Goal: Transaction & Acquisition: Book appointment/travel/reservation

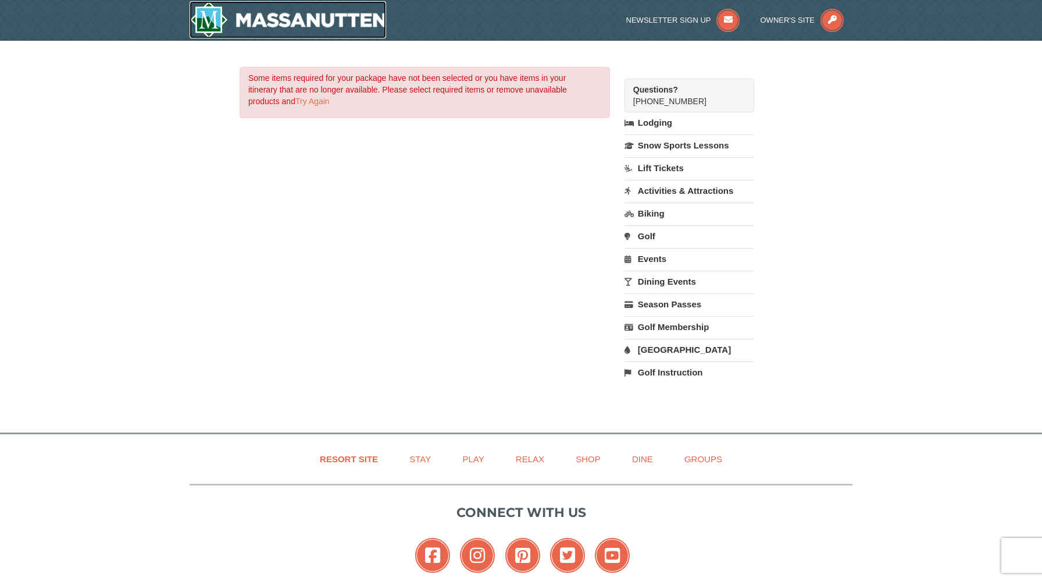
click at [252, 16] on img at bounding box center [288, 19] width 197 height 37
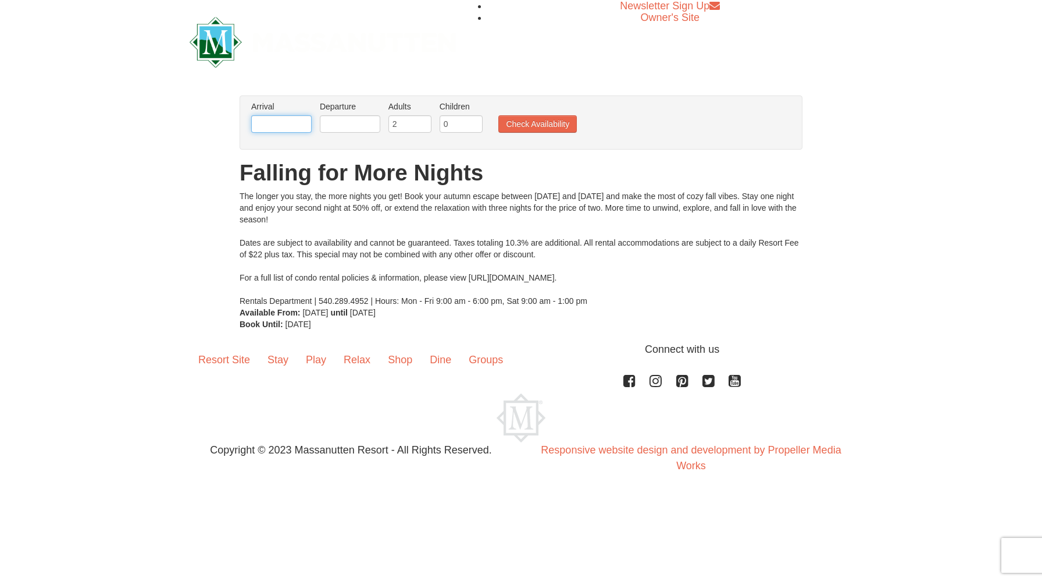
click at [292, 124] on input "text" at bounding box center [281, 123] width 60 height 17
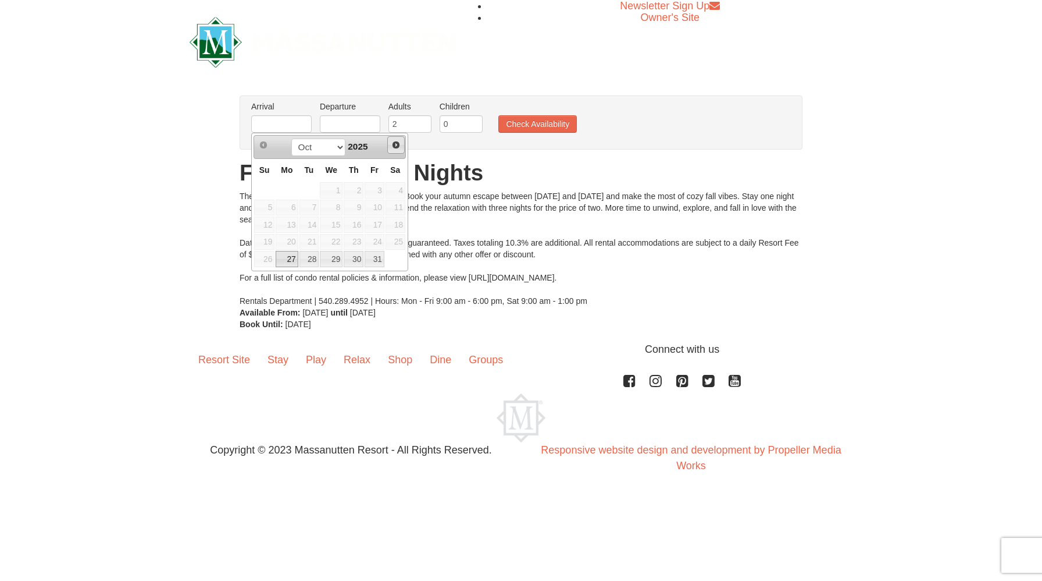
click at [395, 142] on span "Next" at bounding box center [395, 144] width 9 height 9
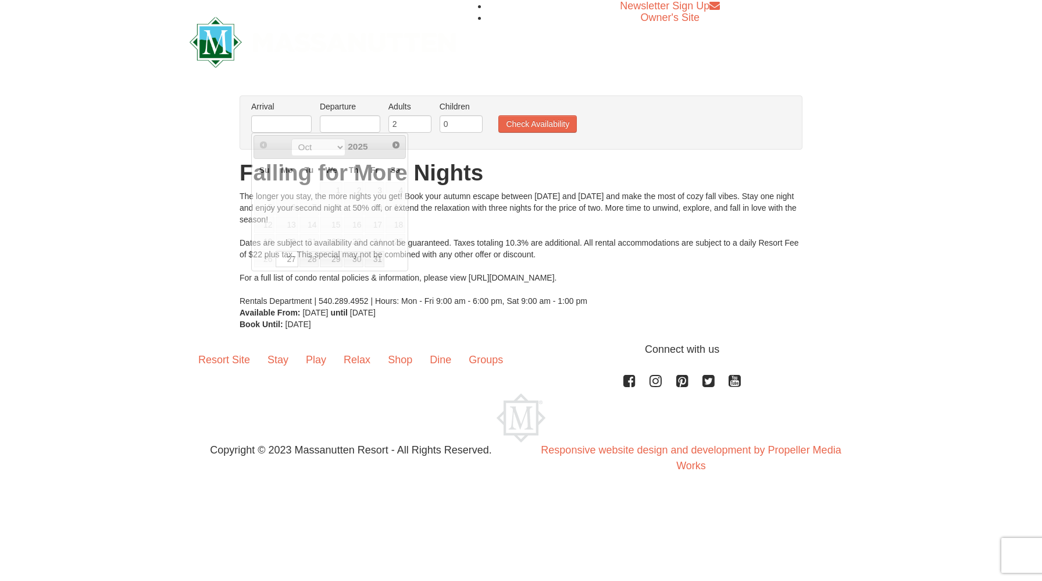
click at [219, 202] on div "× From: To: Adults: 2 Children: 0 Change Arrival Please format dates MM/DD/YYYY…" at bounding box center [521, 213] width 1042 height 258
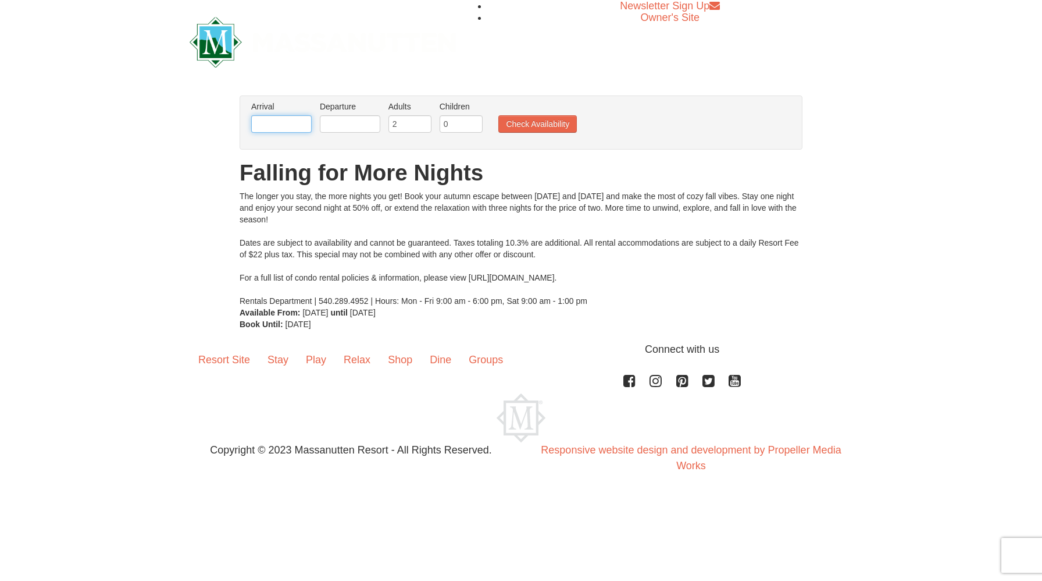
click at [281, 123] on input "text" at bounding box center [281, 123] width 60 height 17
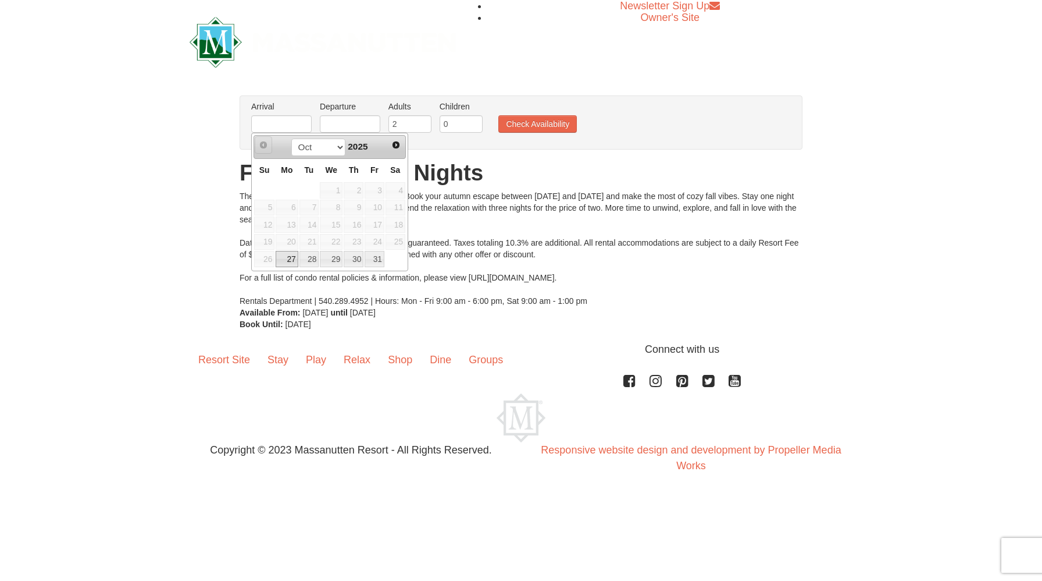
click at [261, 148] on span "Prev" at bounding box center [263, 144] width 9 height 9
click at [394, 145] on span "Next" at bounding box center [395, 144] width 9 height 9
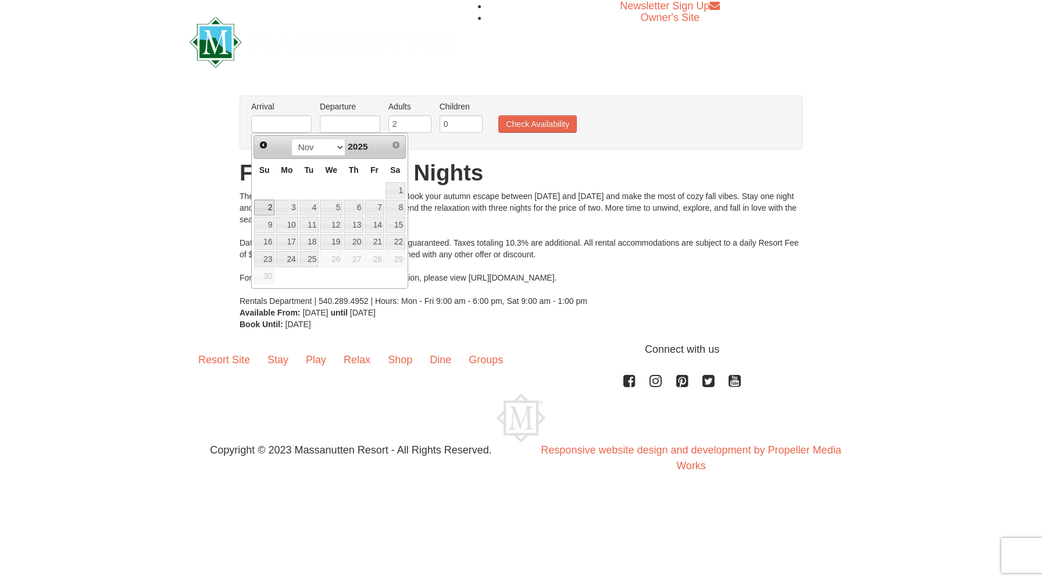
click at [266, 209] on link "2" at bounding box center [264, 208] width 20 height 16
type input "[DATE]"
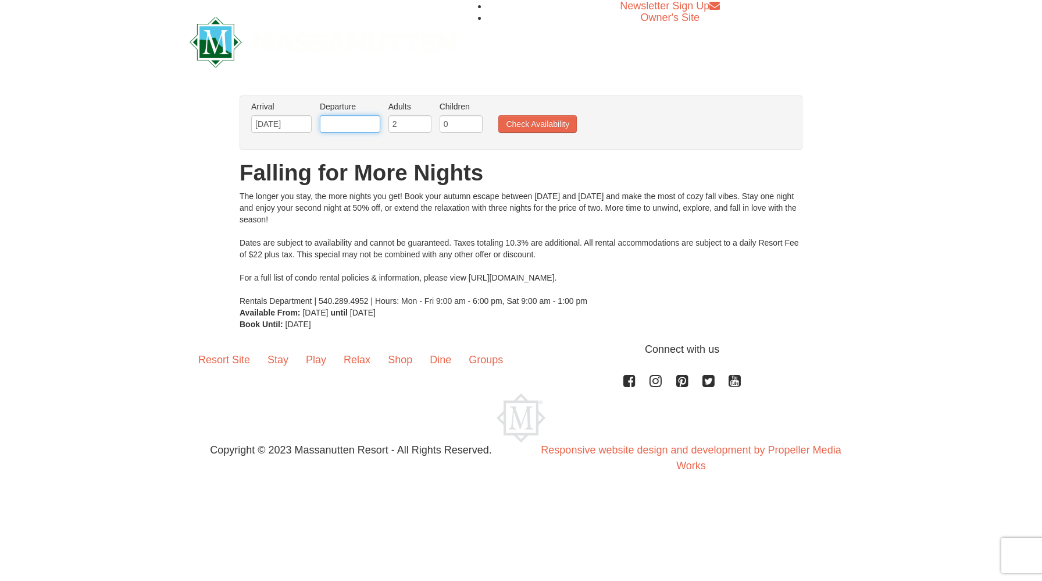
click at [334, 127] on input "text" at bounding box center [350, 123] width 60 height 17
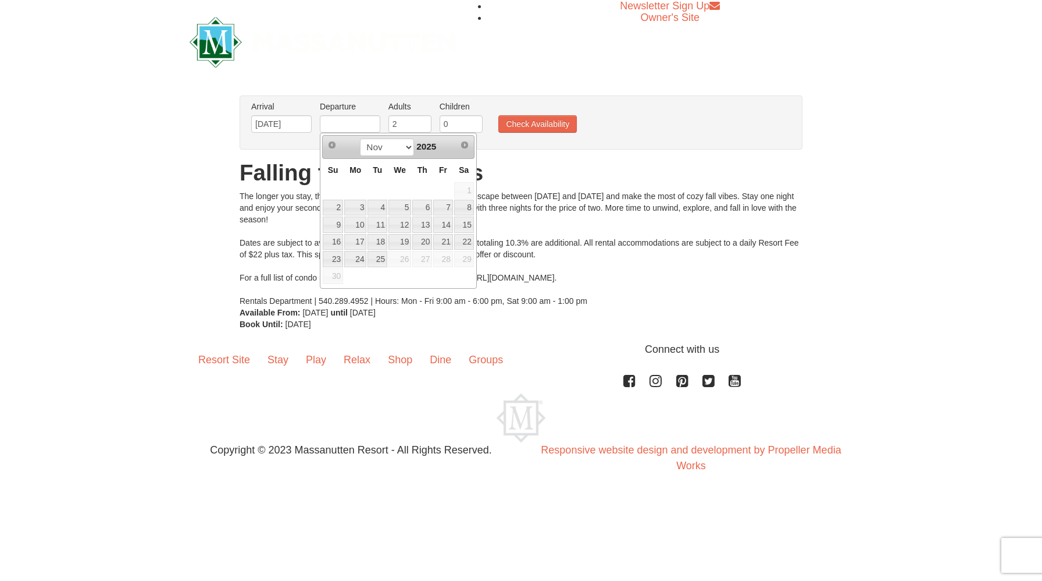
click at [437, 188] on td at bounding box center [443, 189] width 21 height 17
click at [385, 209] on link "4" at bounding box center [378, 208] width 20 height 16
type input "[DATE]"
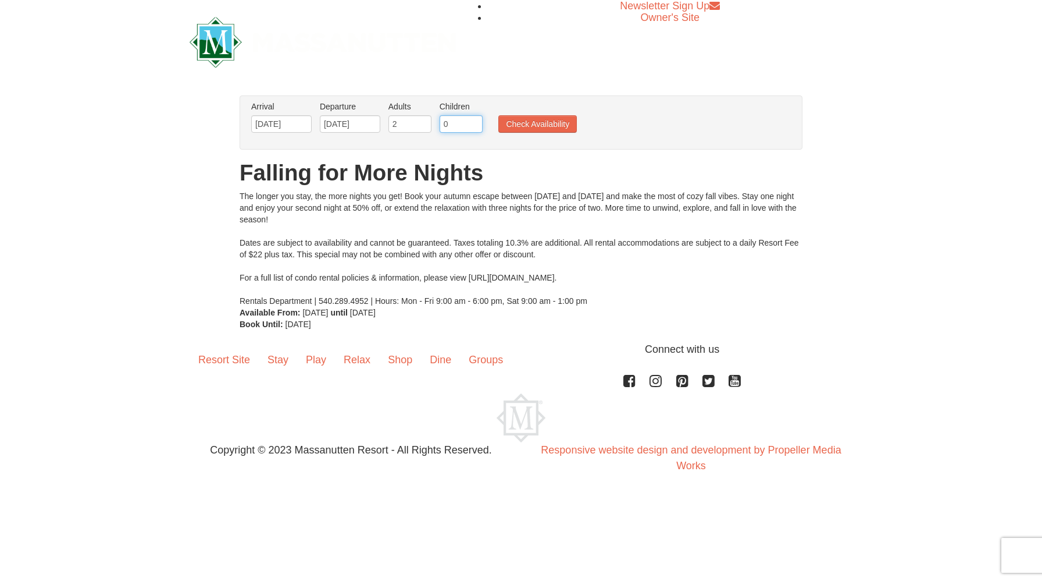
click at [471, 118] on input "0" at bounding box center [461, 123] width 43 height 17
click at [476, 119] on input "1" at bounding box center [461, 123] width 43 height 17
type input "2"
click at [476, 119] on input "2" at bounding box center [461, 123] width 43 height 17
click at [516, 130] on button "Check Availability" at bounding box center [538, 123] width 79 height 17
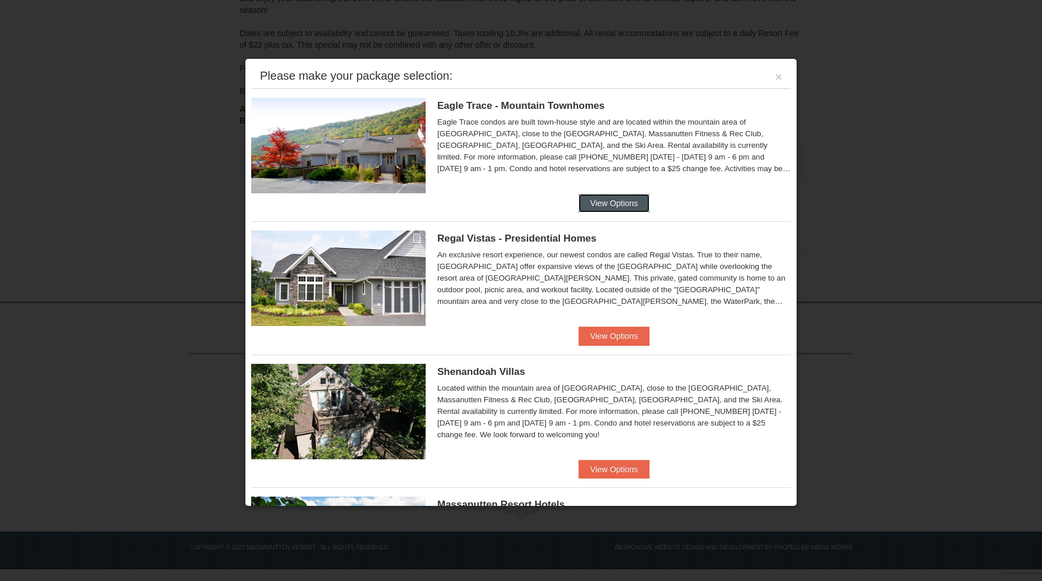
click at [618, 205] on button "View Options" at bounding box center [614, 203] width 71 height 19
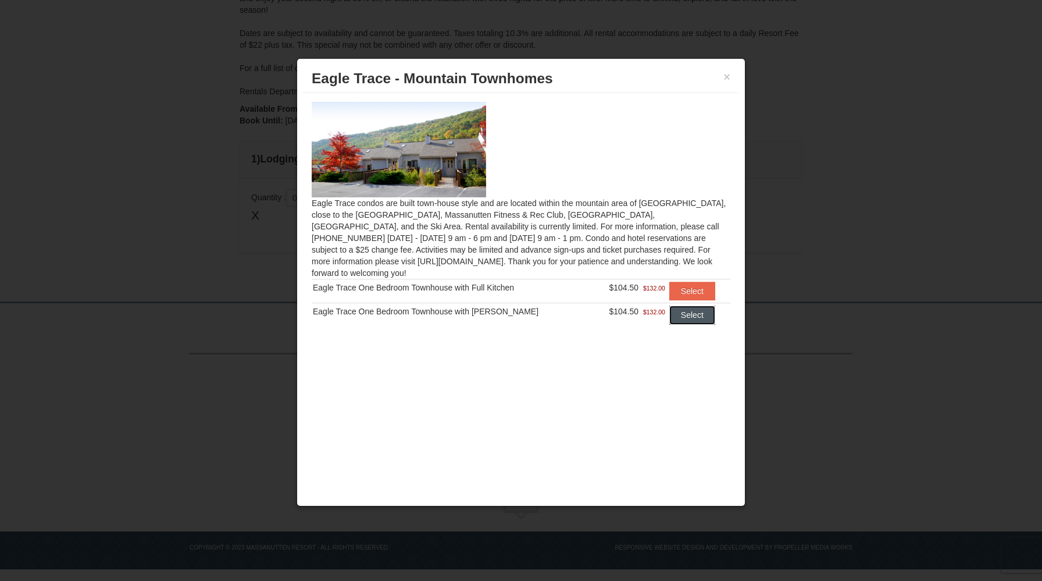
click at [692, 307] on button "Select" at bounding box center [693, 314] width 46 height 19
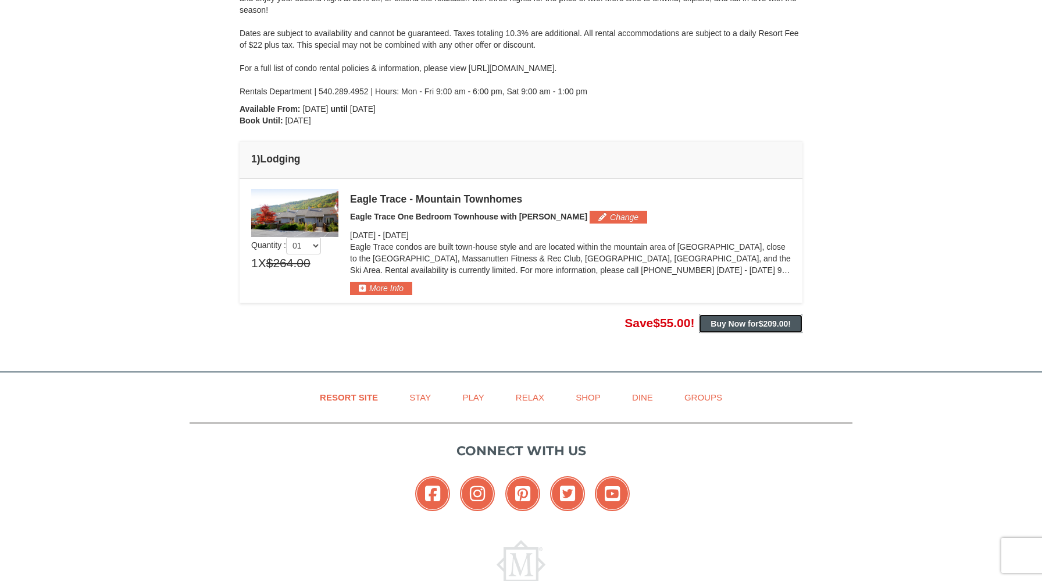
click at [745, 329] on button "Buy Now for $209.00 !" at bounding box center [751, 323] width 104 height 19
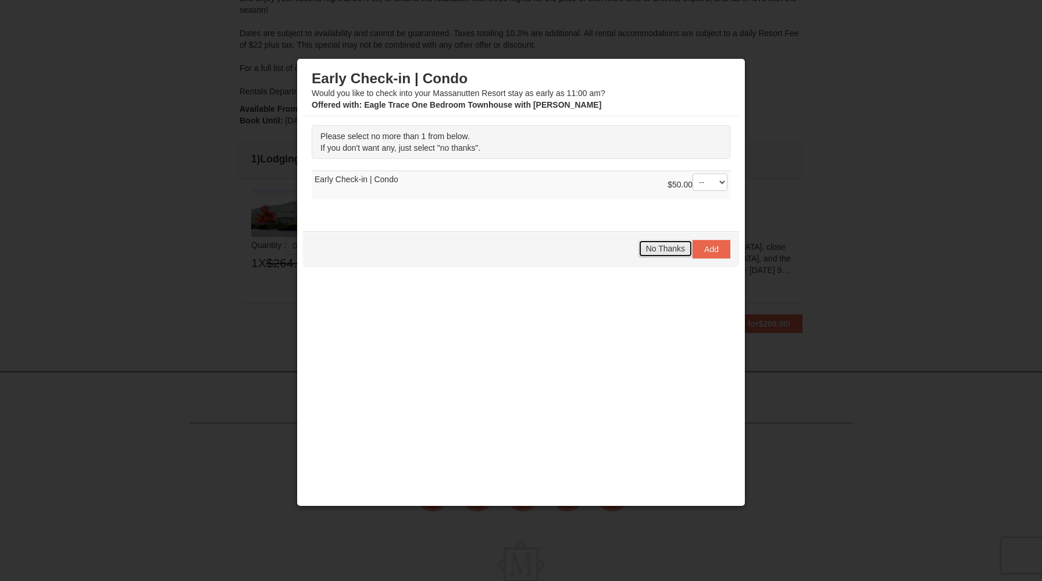
click at [664, 251] on span "No Thanks" at bounding box center [665, 248] width 39 height 9
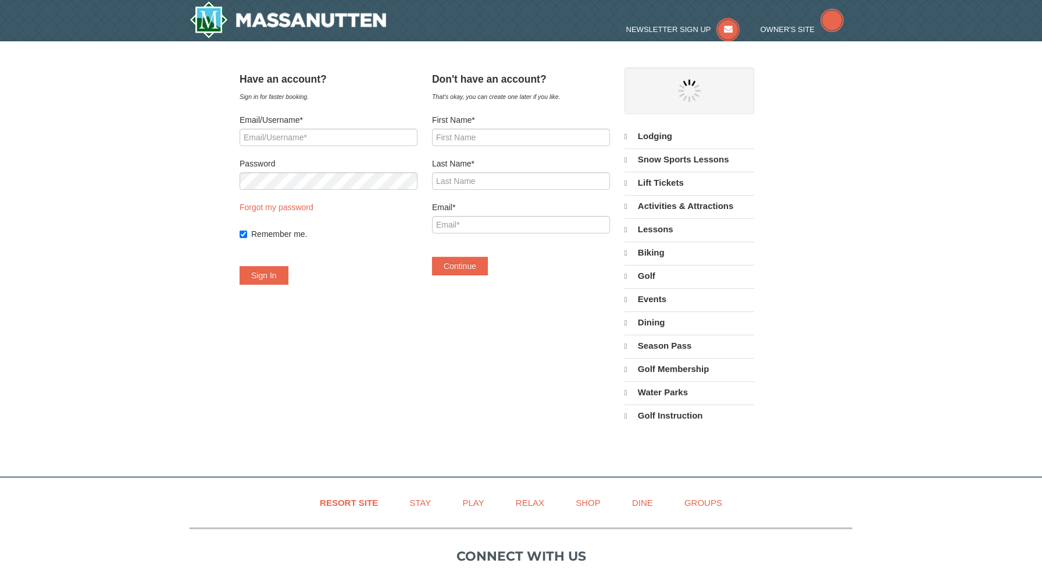
select select "10"
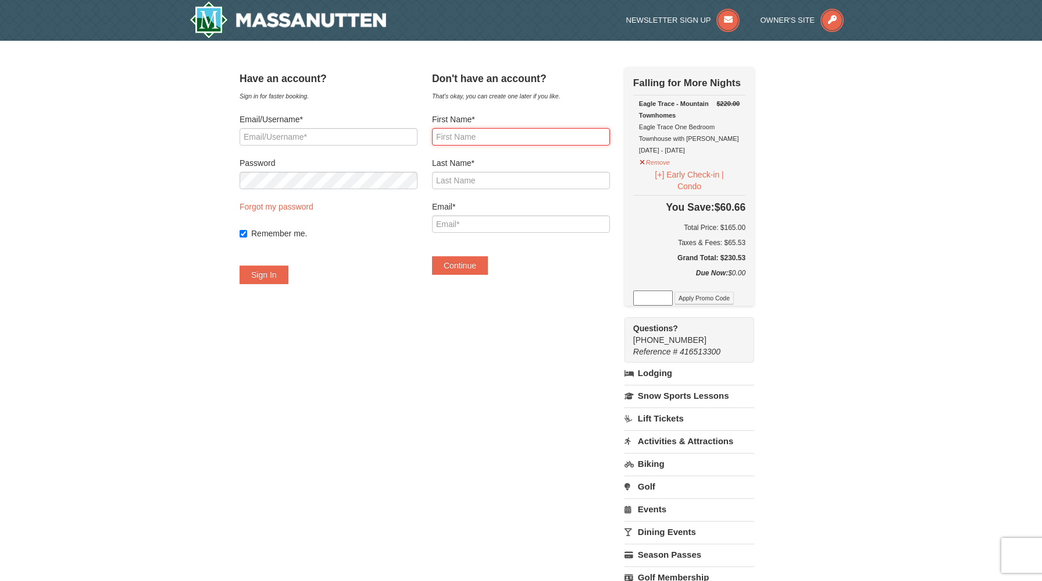
click at [459, 129] on input "First Name*" at bounding box center [521, 136] width 178 height 17
drag, startPoint x: 729, startPoint y: 141, endPoint x: 650, endPoint y: 129, distance: 79.6
click at [650, 129] on td "$220.00 Eagle Trace - Mountain Townhomes Eagle Trace One Bedroom Townhouse with…" at bounding box center [689, 145] width 112 height 100
click at [746, 145] on td "$220.00 Eagle Trace - Mountain Townhomes Eagle Trace One Bedroom Townhouse with…" at bounding box center [689, 145] width 112 height 100
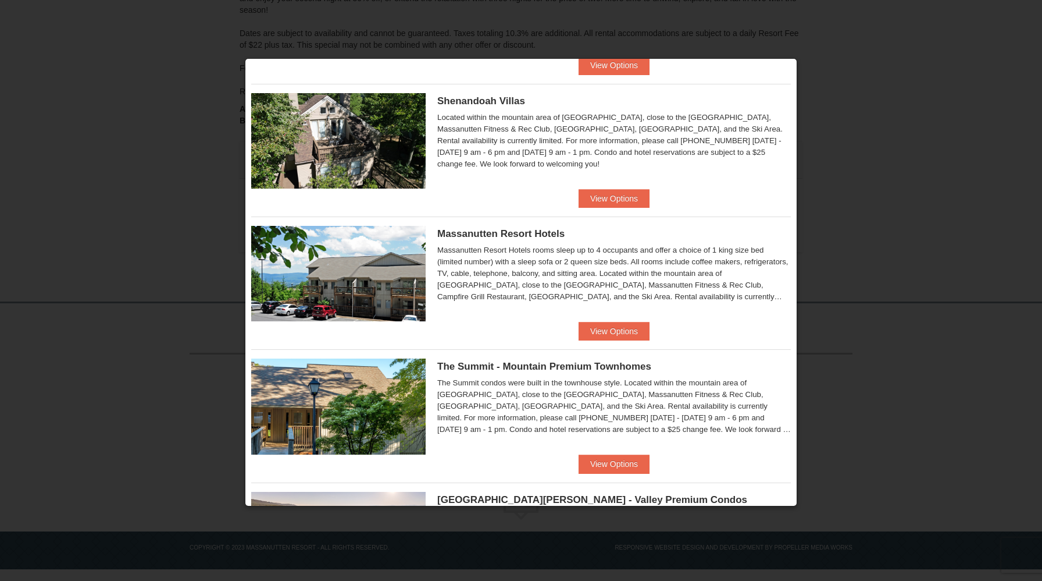
scroll to position [263, 0]
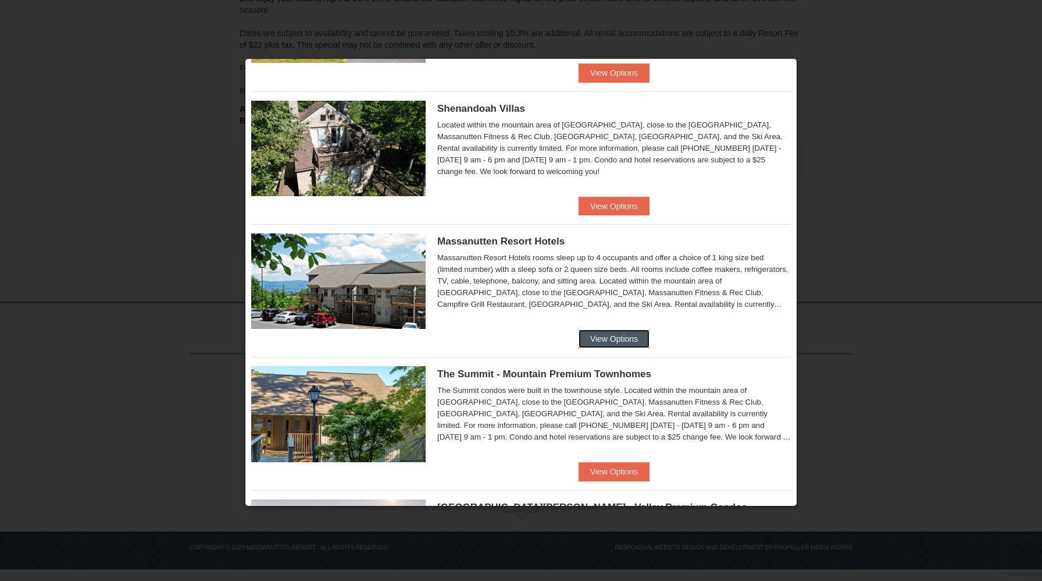
click at [623, 336] on button "View Options" at bounding box center [614, 338] width 71 height 19
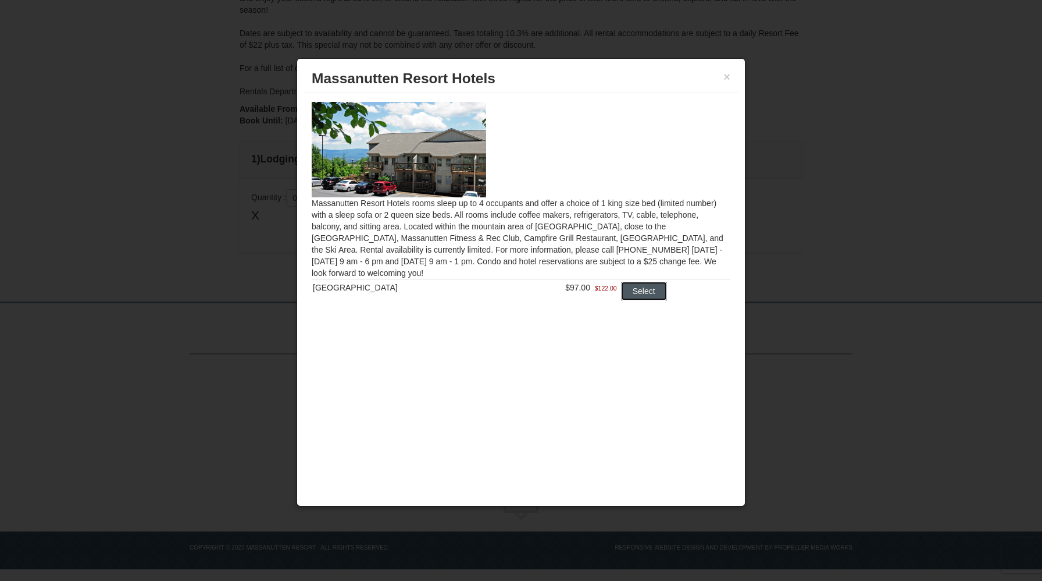
click at [631, 290] on button "Select" at bounding box center [644, 291] width 46 height 19
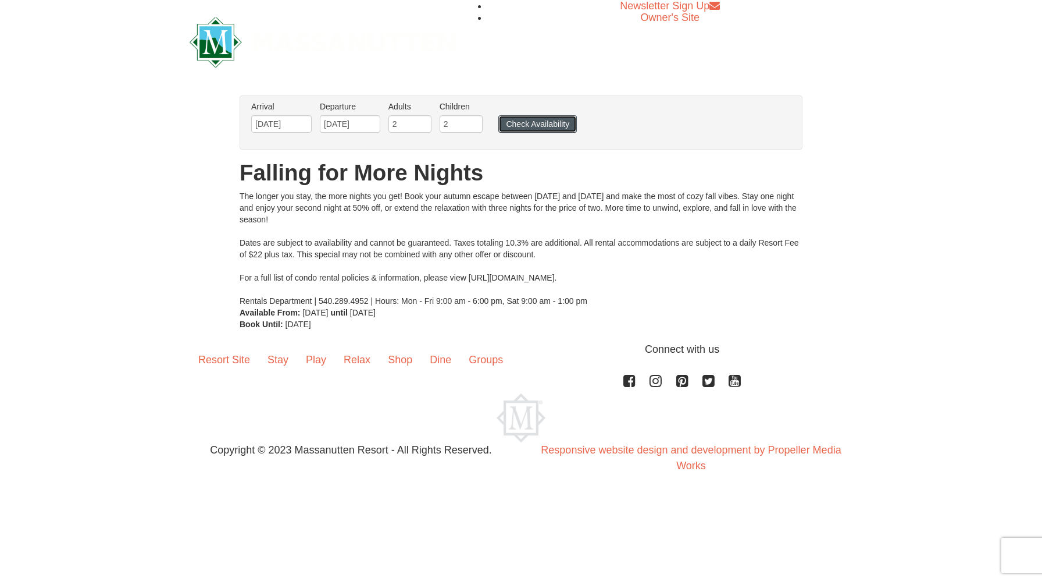
click at [539, 120] on button "Check Availability" at bounding box center [538, 123] width 79 height 17
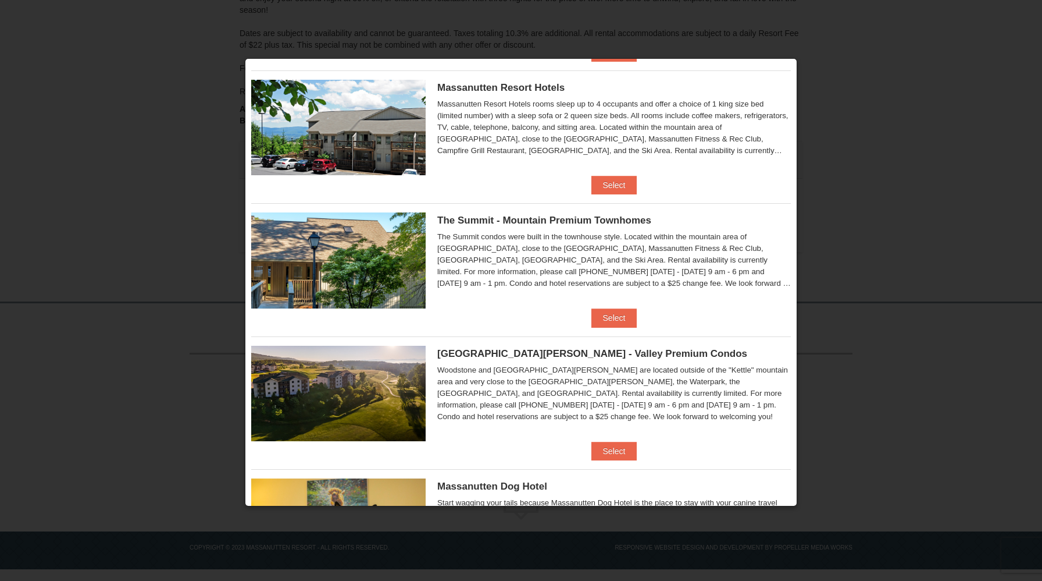
scroll to position [414, 0]
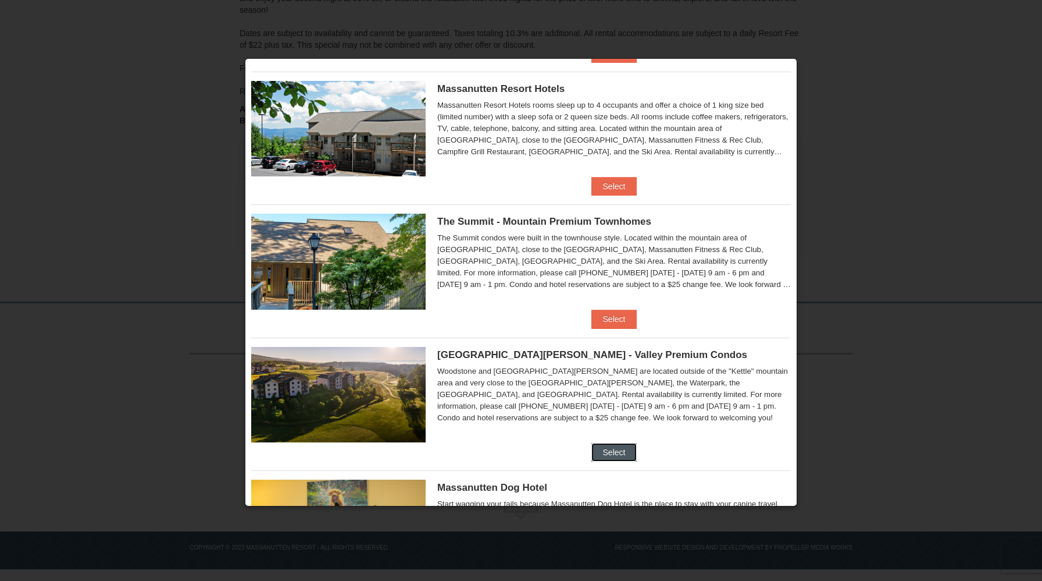
click at [611, 451] on button "Select" at bounding box center [615, 452] width 46 height 19
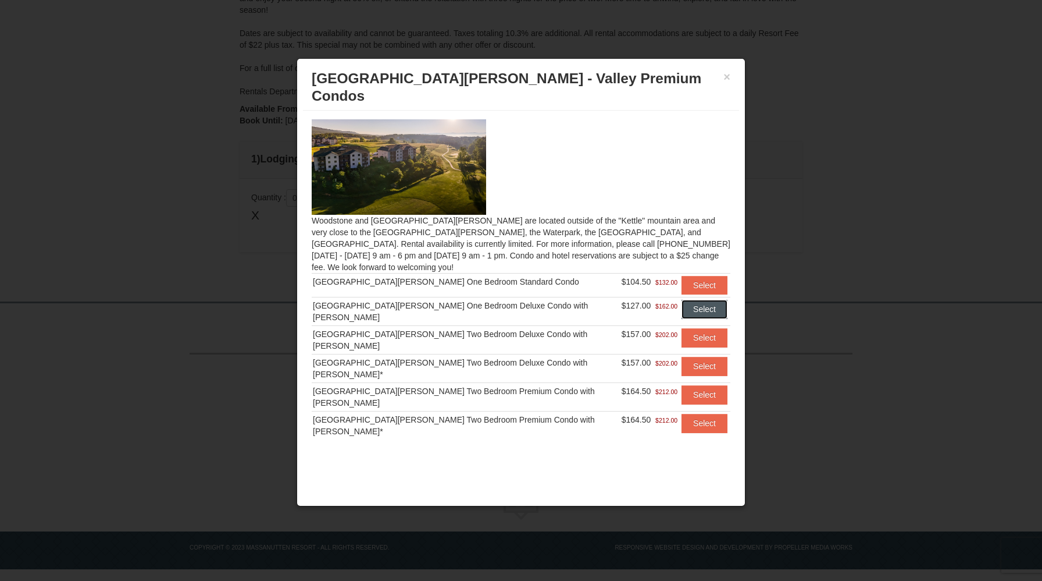
click at [684, 300] on button "Select" at bounding box center [705, 309] width 46 height 19
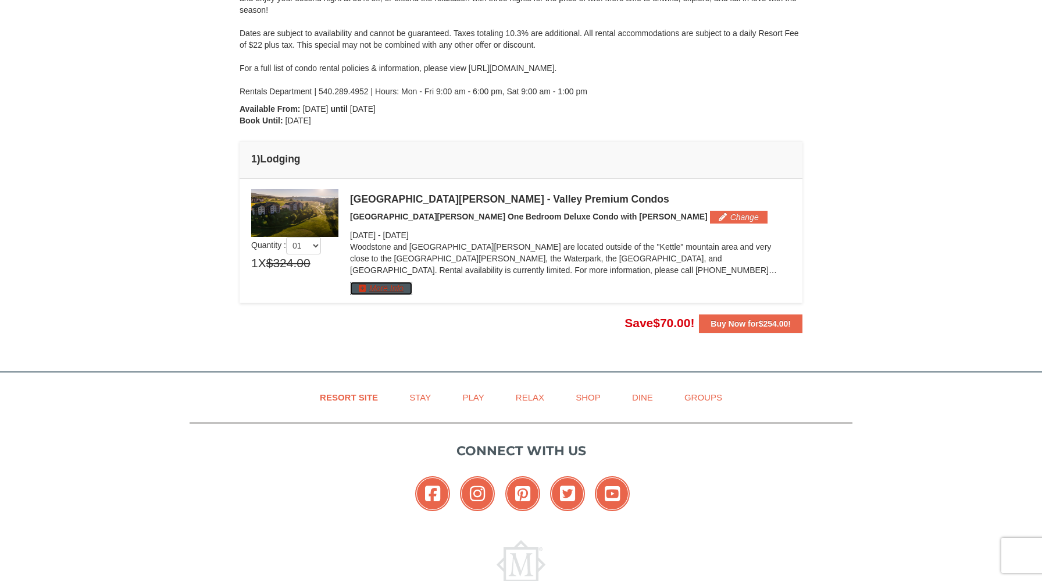
click at [395, 285] on button "More Info" at bounding box center [381, 288] width 62 height 13
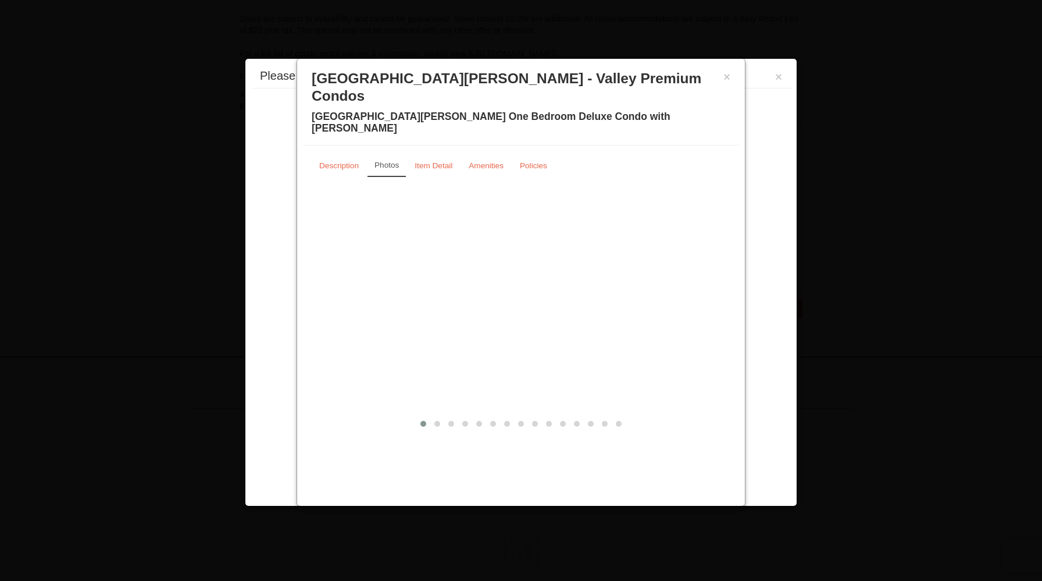
scroll to position [0, 0]
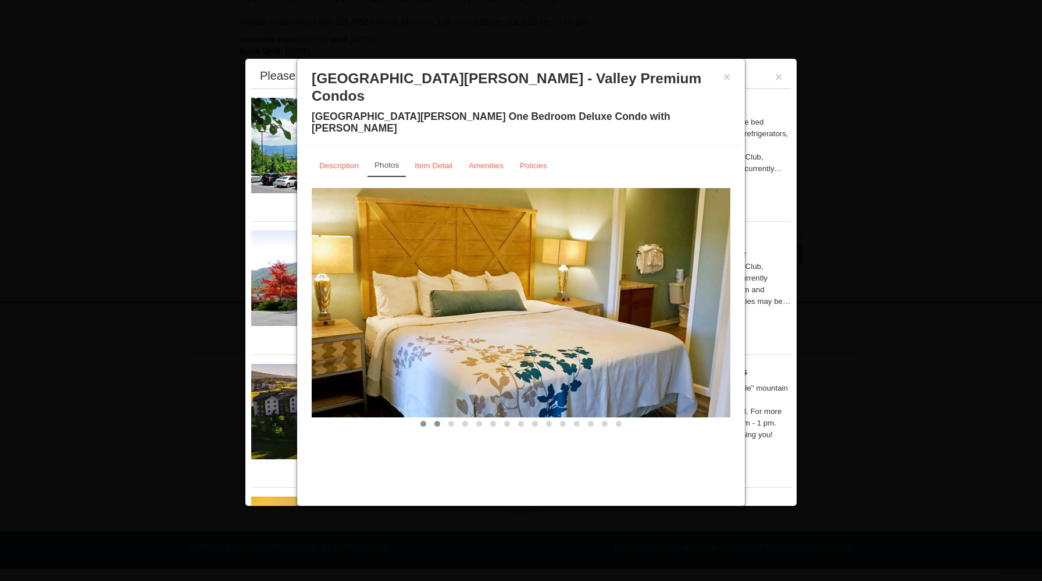
click at [442, 418] on button at bounding box center [437, 424] width 14 height 12
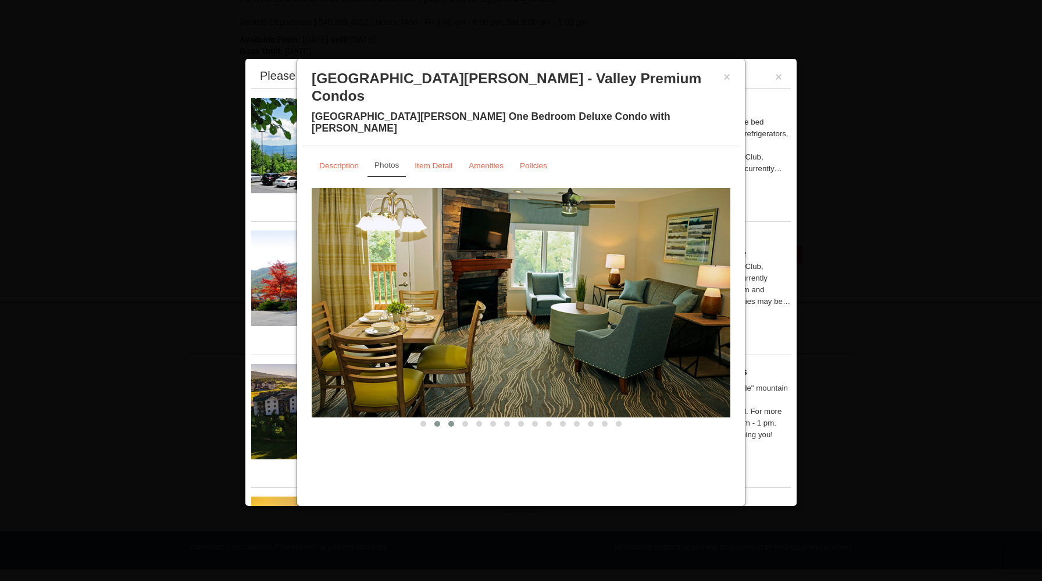
click at [452, 421] on span at bounding box center [452, 424] width 6 height 6
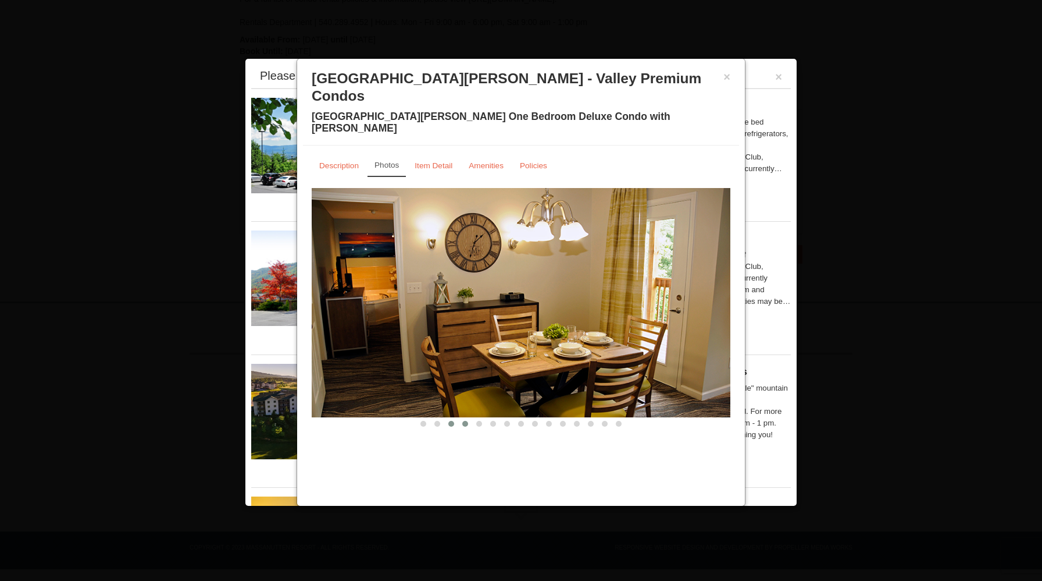
click at [465, 418] on button at bounding box center [465, 424] width 14 height 12
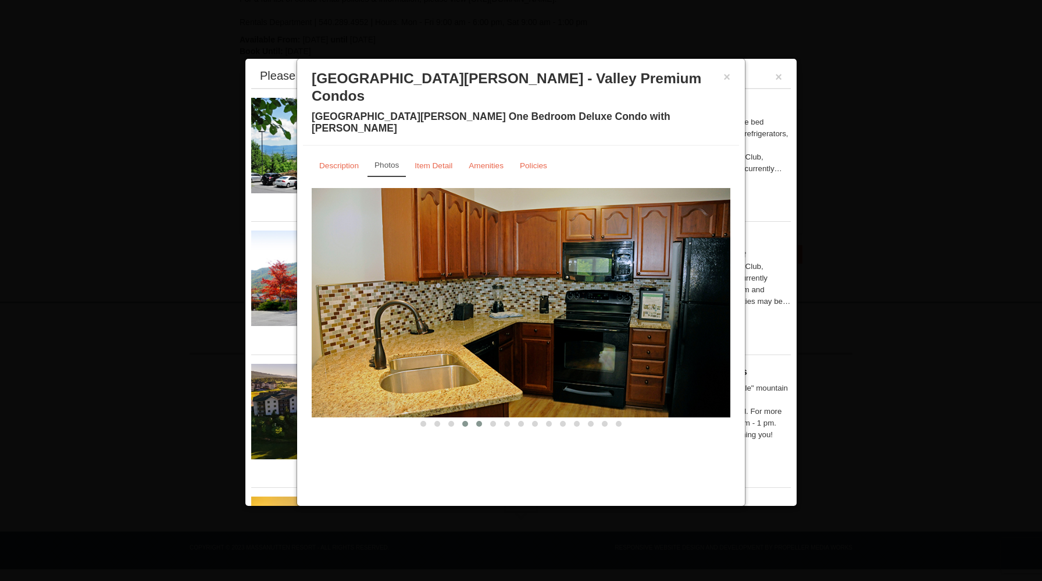
click at [475, 418] on button at bounding box center [479, 424] width 14 height 12
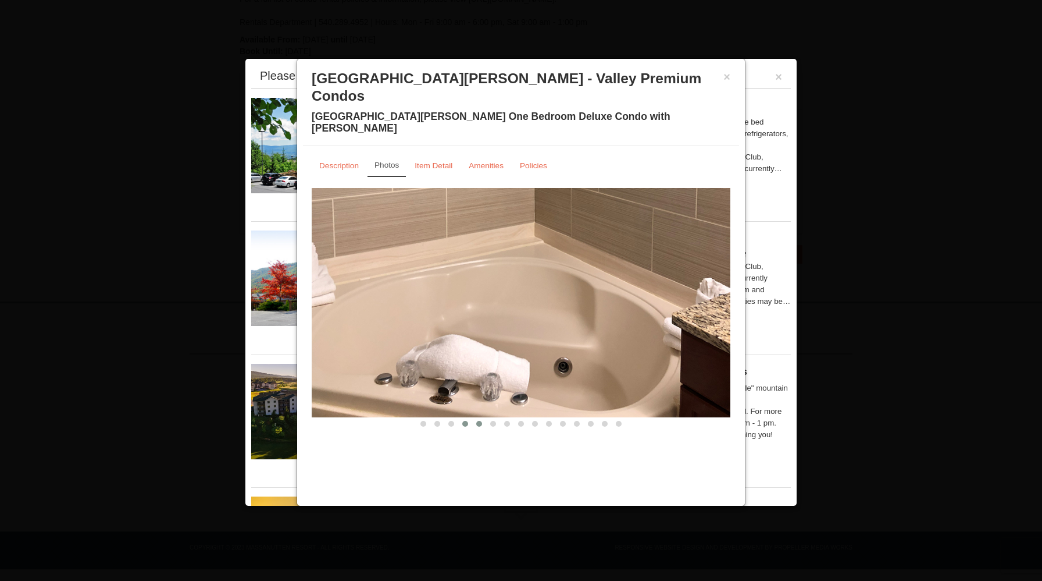
click at [465, 418] on button at bounding box center [465, 424] width 14 height 12
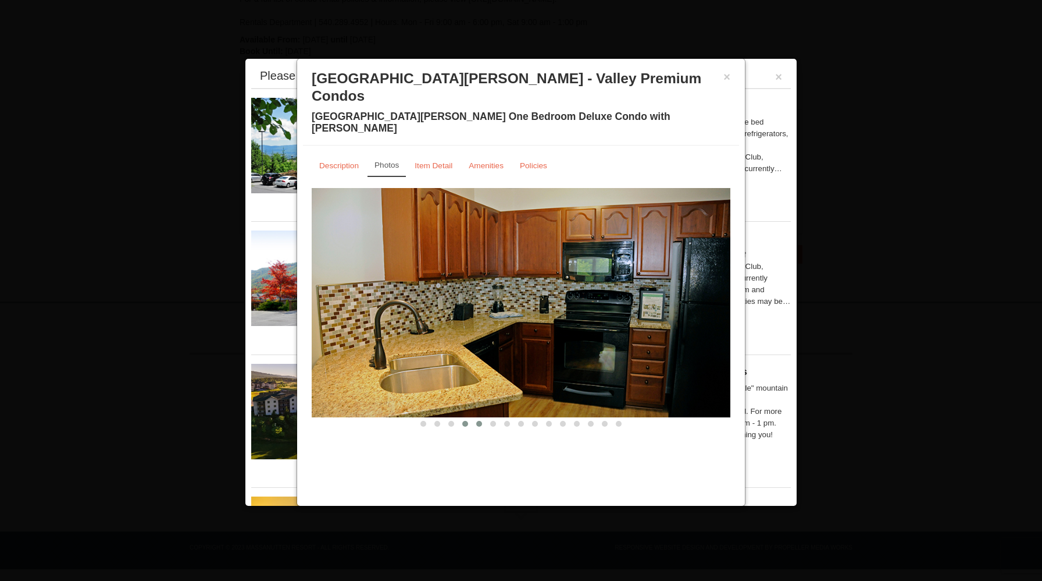
click at [486, 418] on button at bounding box center [479, 424] width 14 height 12
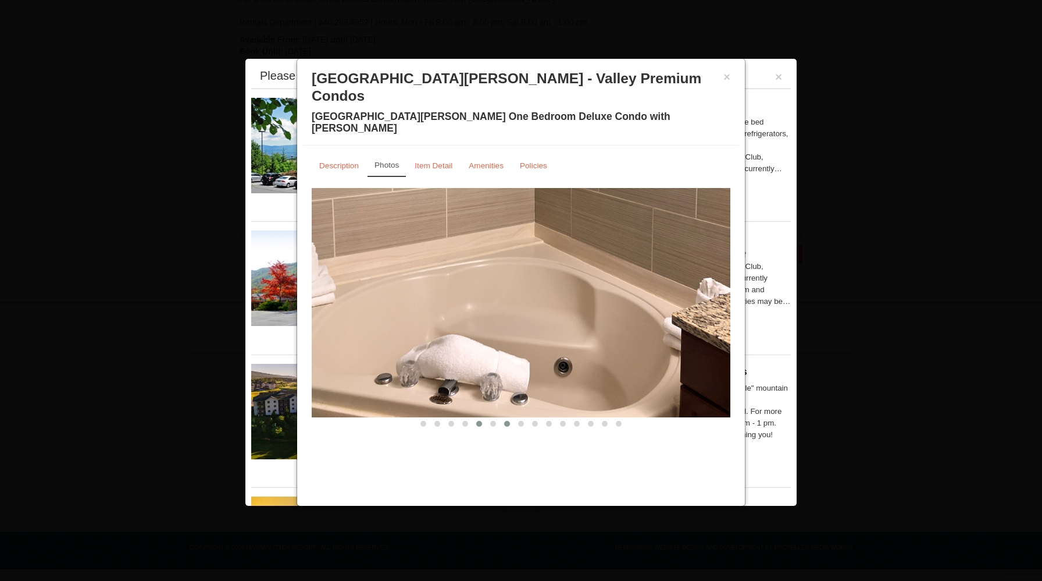
click at [501, 418] on button at bounding box center [507, 424] width 14 height 12
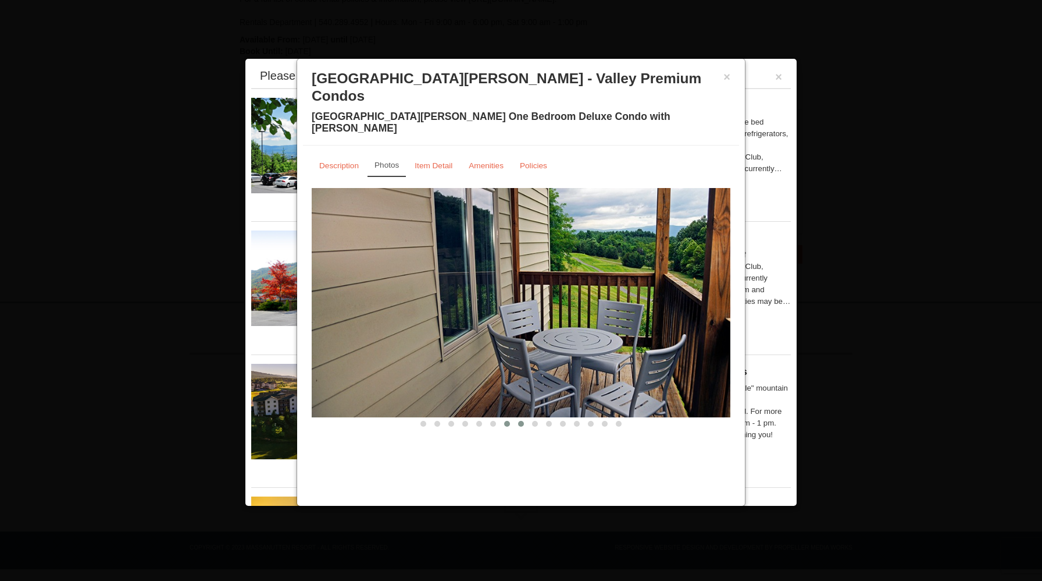
click at [515, 418] on button at bounding box center [521, 424] width 14 height 12
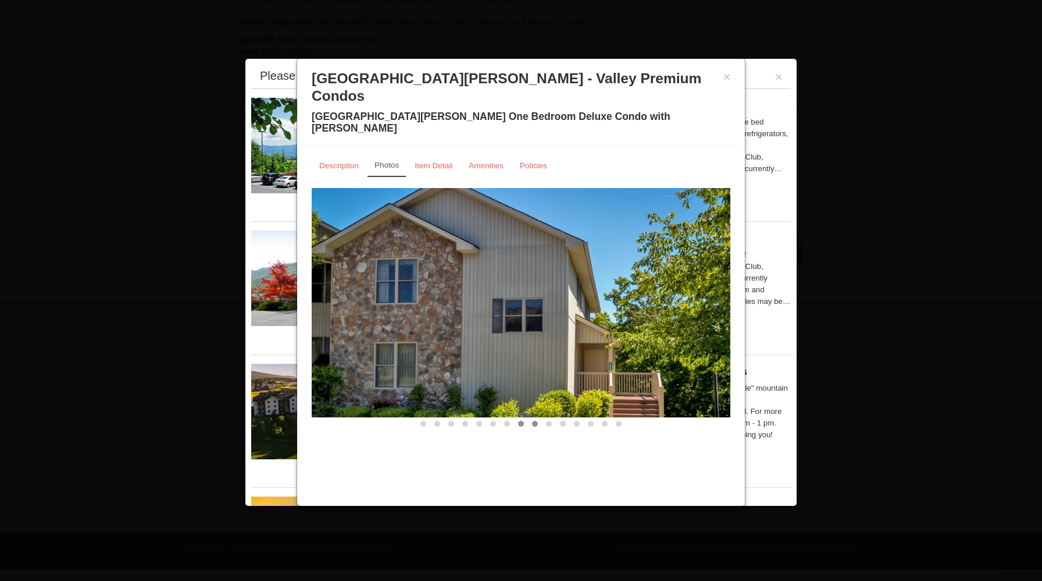
click at [538, 418] on button at bounding box center [535, 424] width 14 height 12
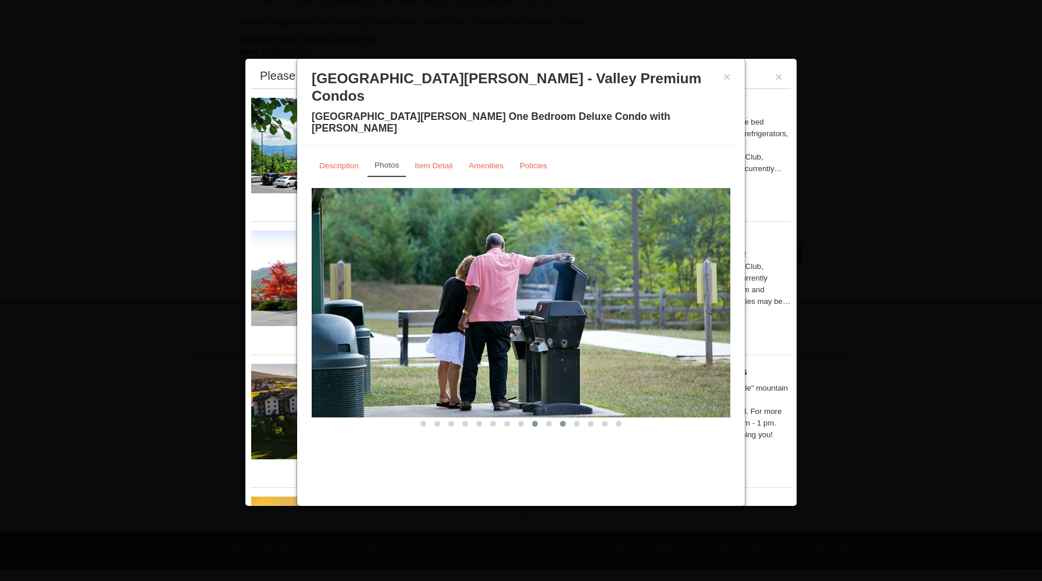
click at [561, 421] on span at bounding box center [563, 424] width 6 height 6
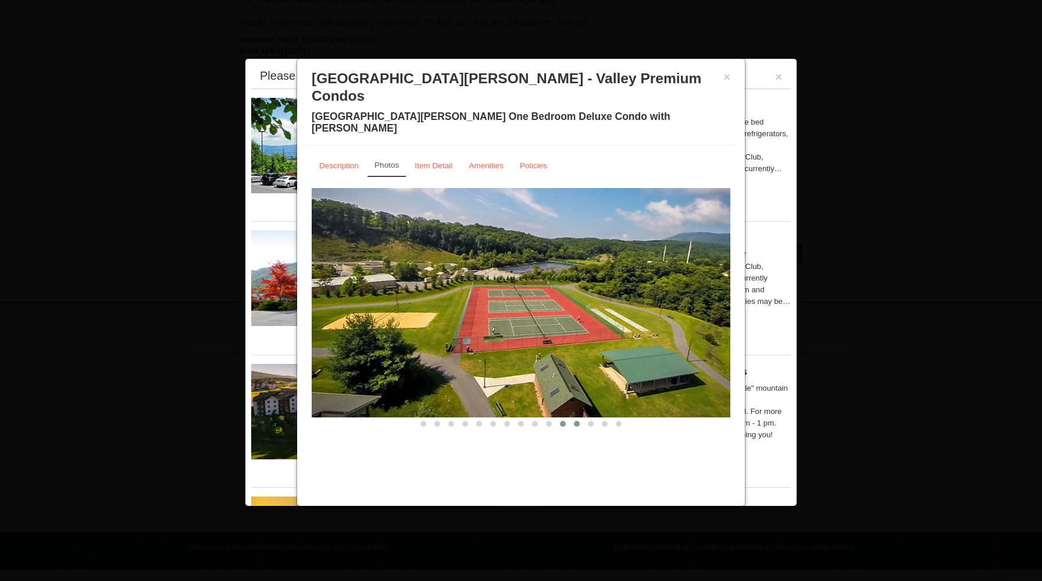
click at [572, 418] on button at bounding box center [577, 424] width 14 height 12
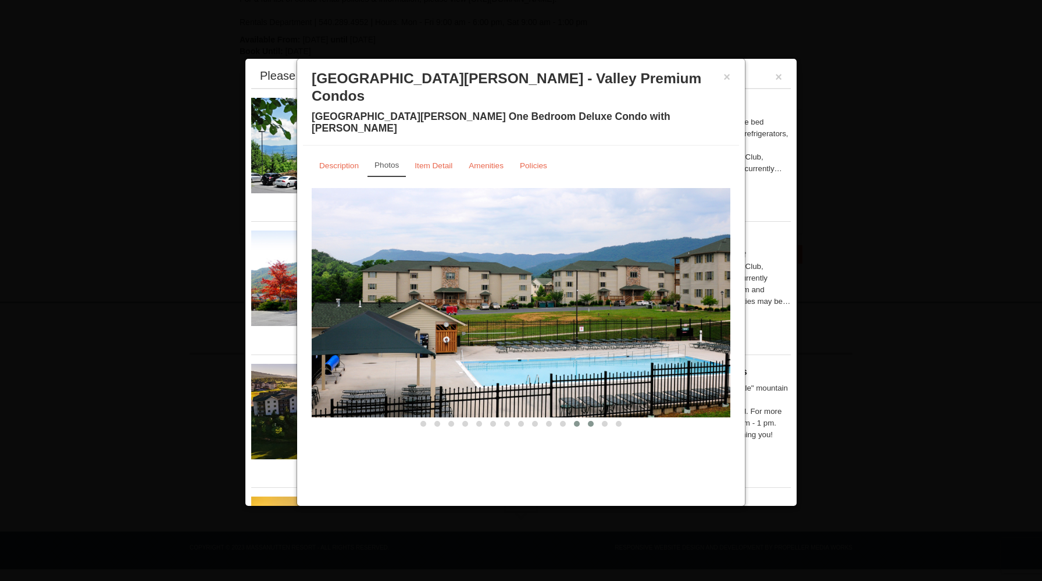
click at [585, 418] on button at bounding box center [591, 424] width 14 height 12
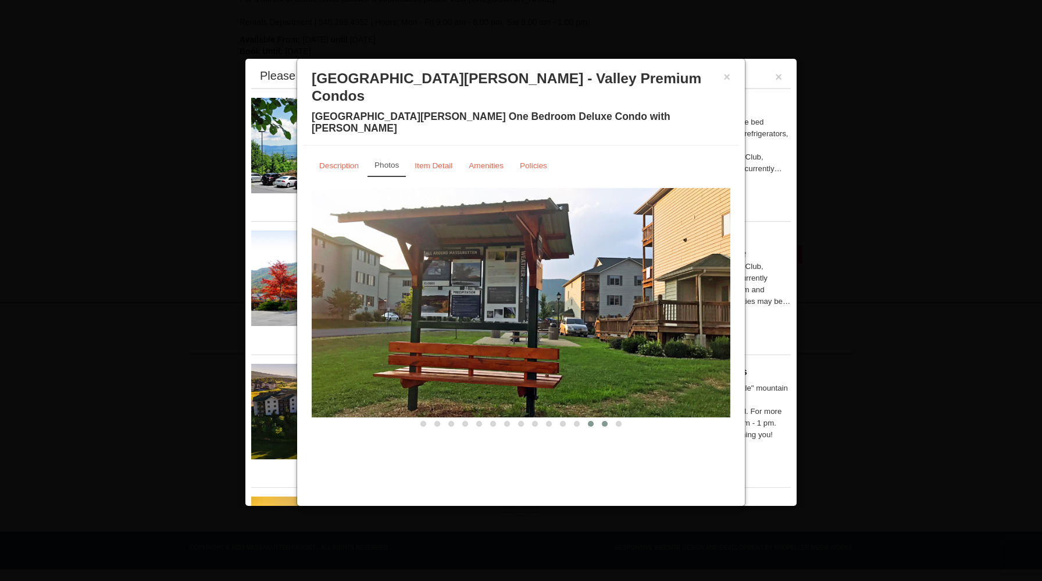
click at [606, 418] on button at bounding box center [605, 424] width 14 height 12
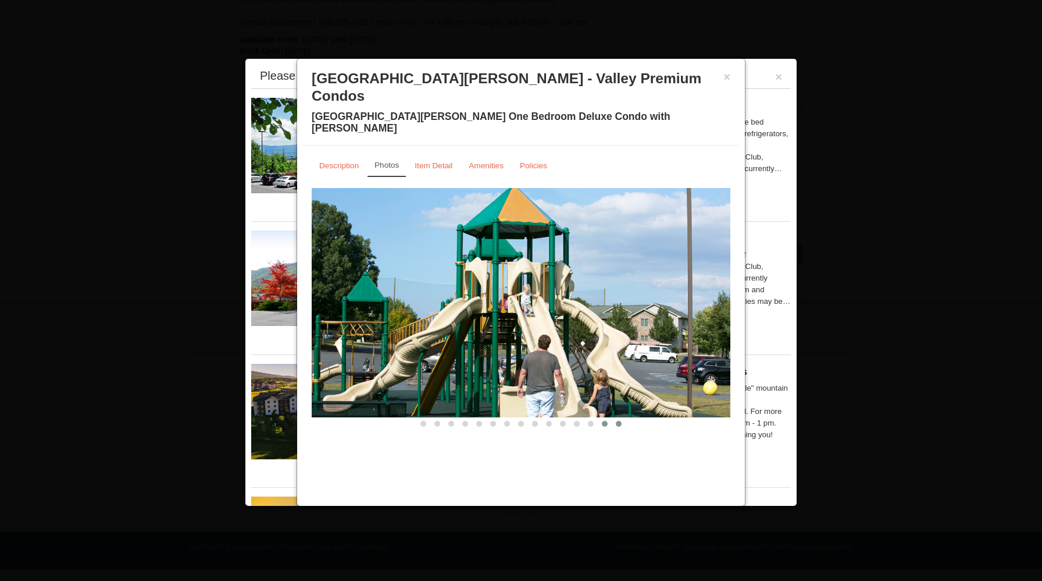
click at [614, 418] on button at bounding box center [619, 424] width 14 height 12
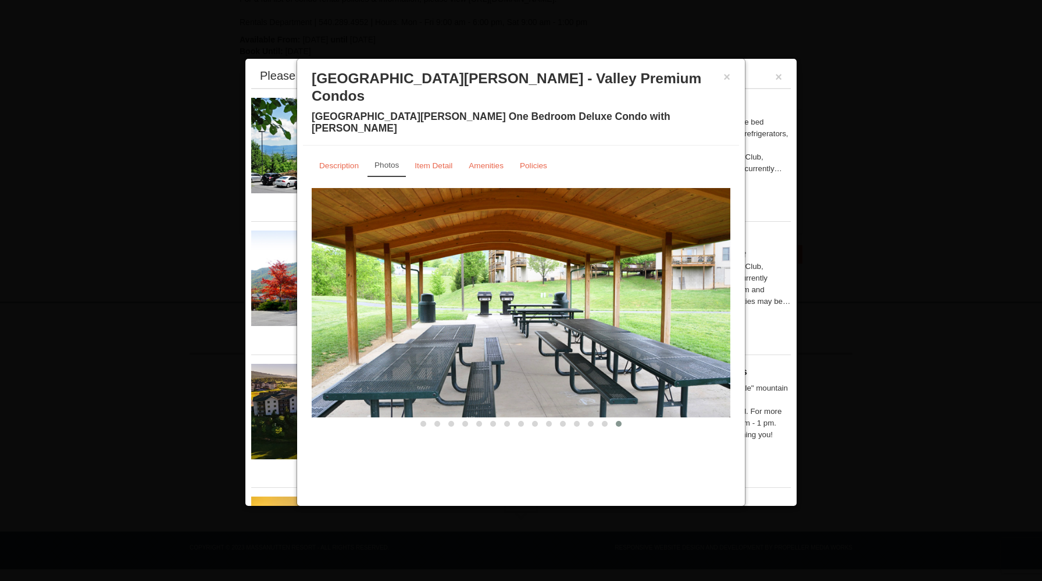
click at [622, 418] on button at bounding box center [619, 424] width 14 height 12
click at [728, 76] on button "×" at bounding box center [727, 77] width 7 height 12
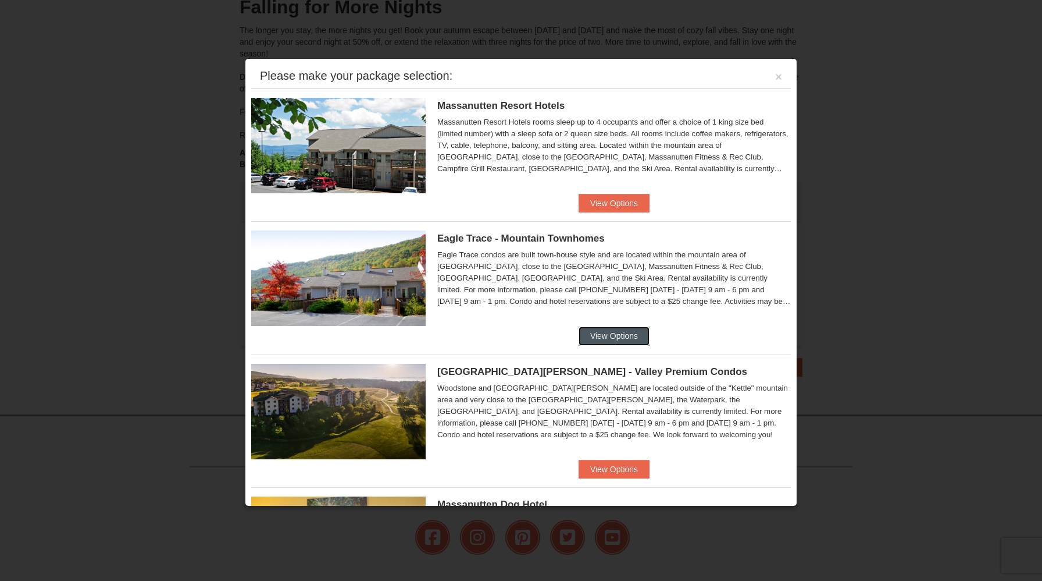
click at [617, 330] on button "View Options" at bounding box center [614, 335] width 71 height 19
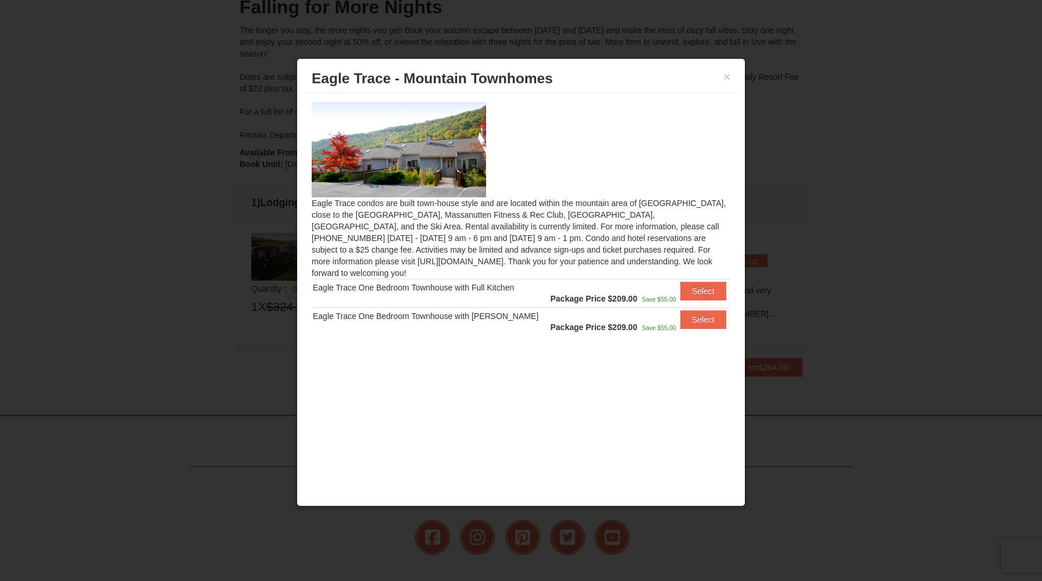
click at [474, 310] on div "Eagle Trace One Bedroom Townhouse with [PERSON_NAME]" at bounding box center [429, 316] width 232 height 12
click at [712, 311] on button "Select" at bounding box center [704, 319] width 46 height 19
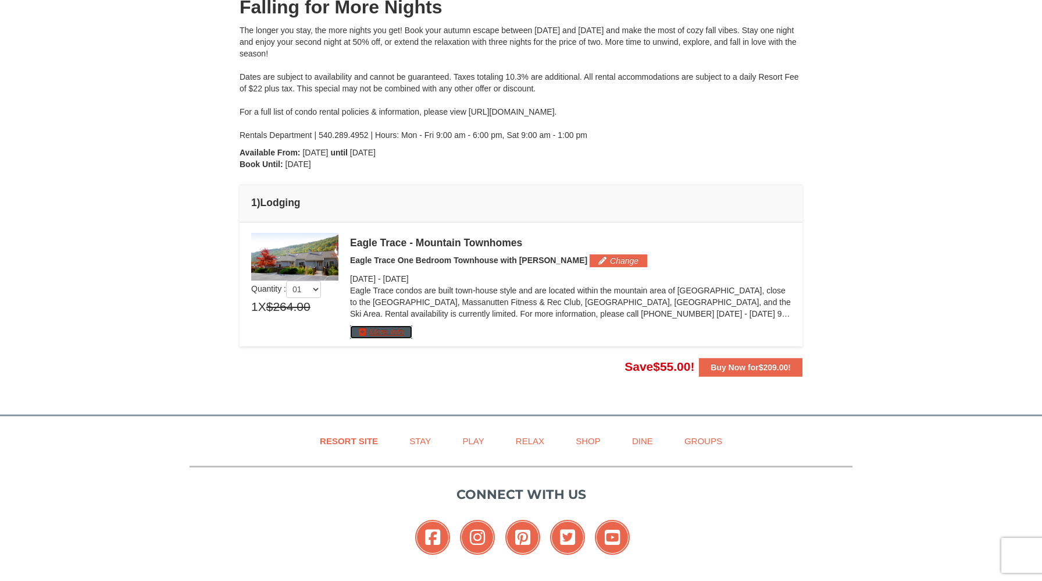
click at [381, 334] on button "More Info" at bounding box center [381, 331] width 62 height 13
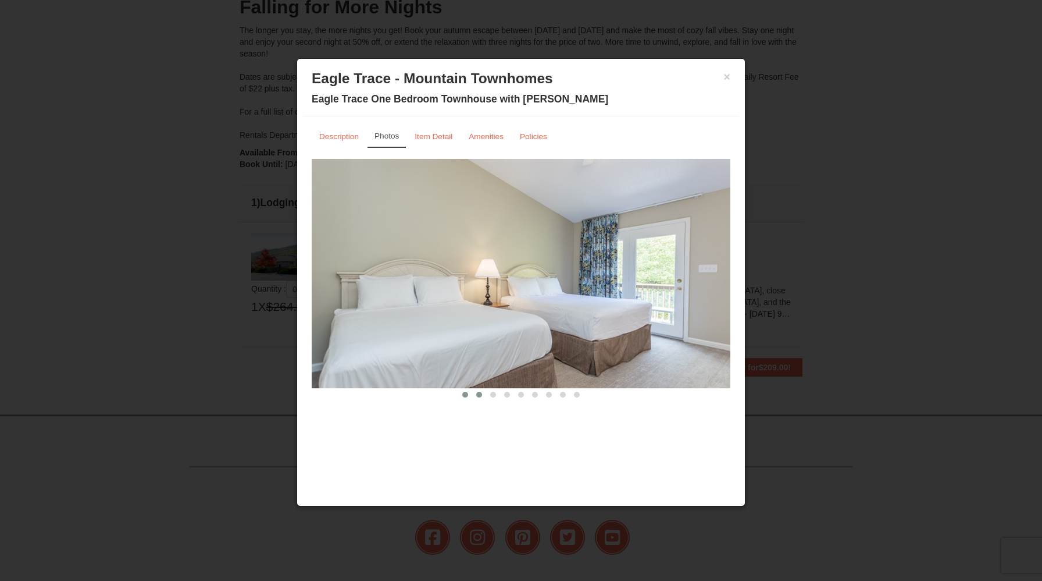
click at [478, 393] on span at bounding box center [479, 394] width 6 height 6
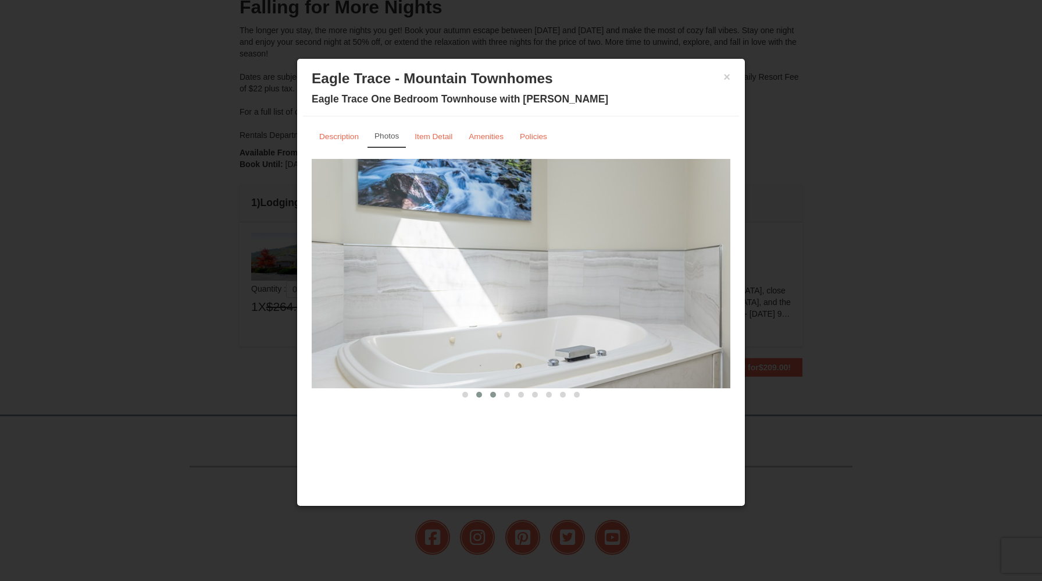
click at [496, 394] on button at bounding box center [493, 395] width 14 height 12
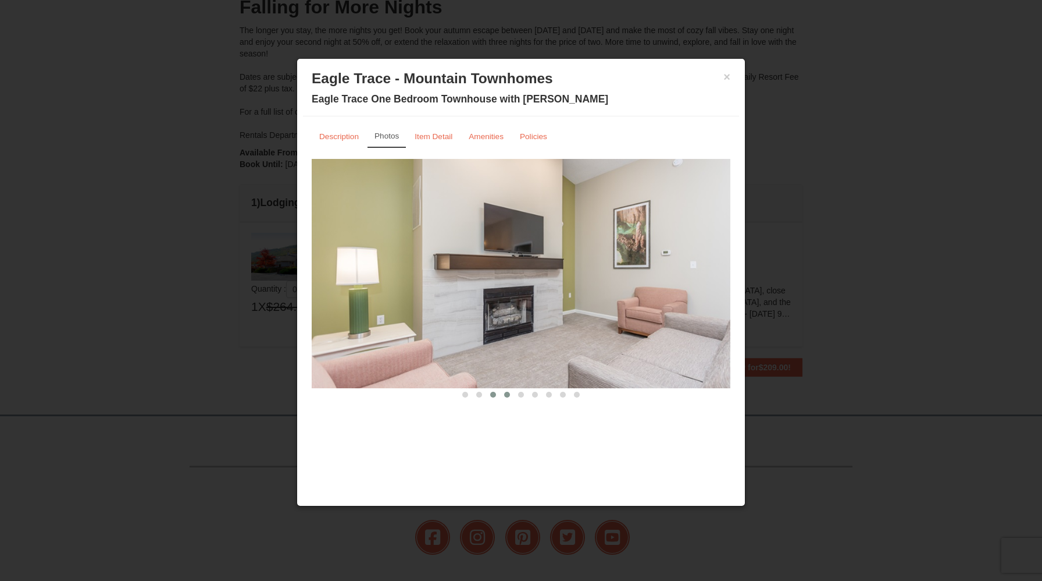
click at [504, 397] on button at bounding box center [507, 395] width 14 height 12
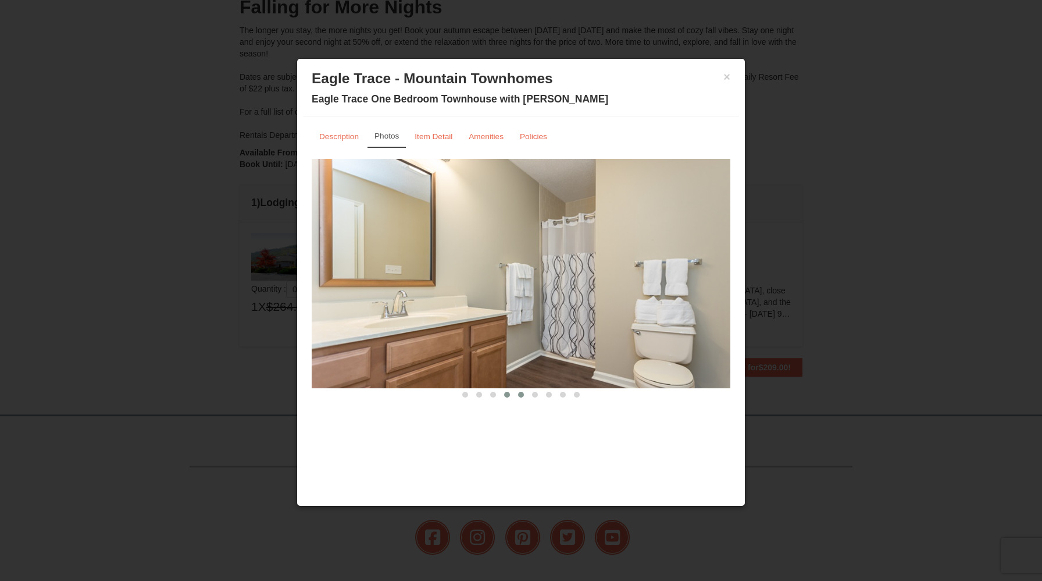
click at [514, 397] on button at bounding box center [521, 395] width 14 height 12
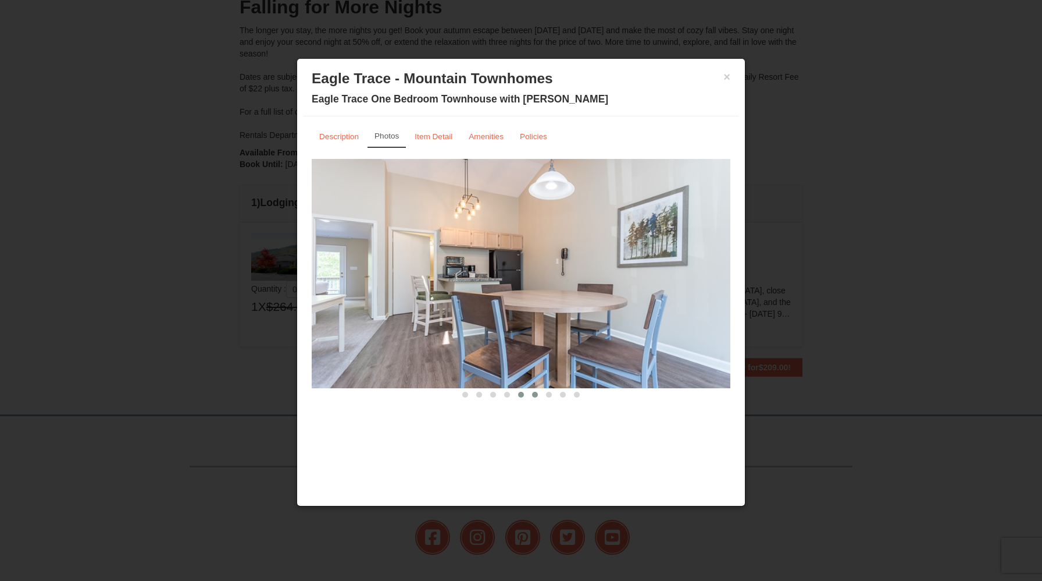
click at [536, 396] on span at bounding box center [535, 394] width 6 height 6
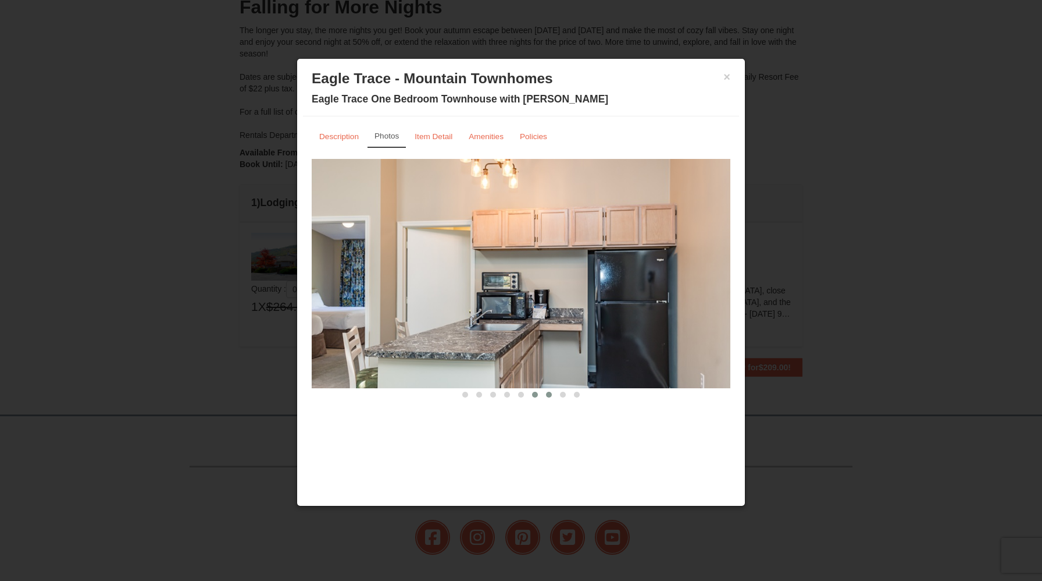
click at [545, 396] on button at bounding box center [549, 395] width 14 height 12
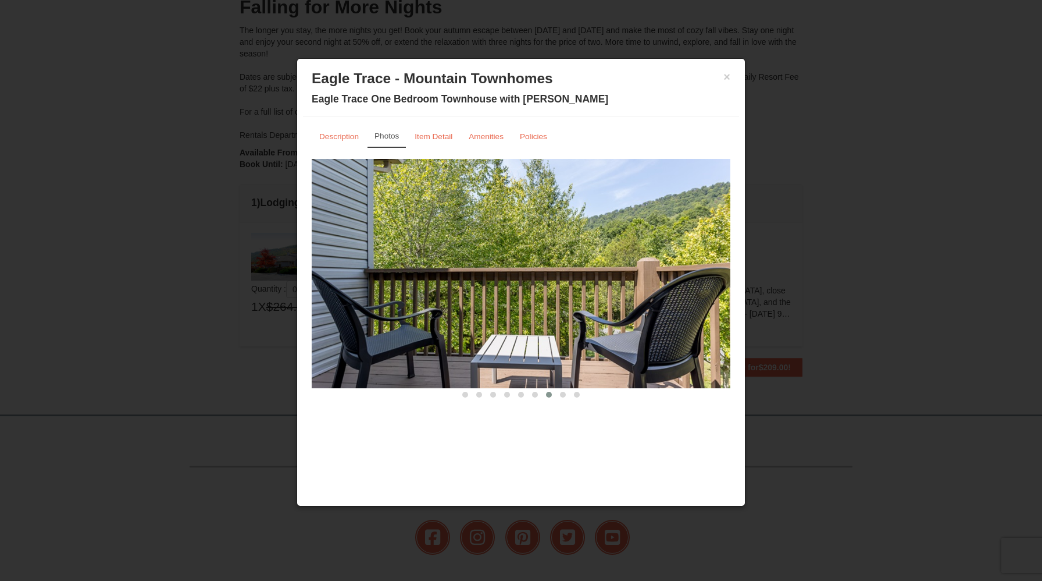
click at [554, 394] on button at bounding box center [549, 395] width 14 height 12
click at [563, 394] on span at bounding box center [563, 394] width 6 height 6
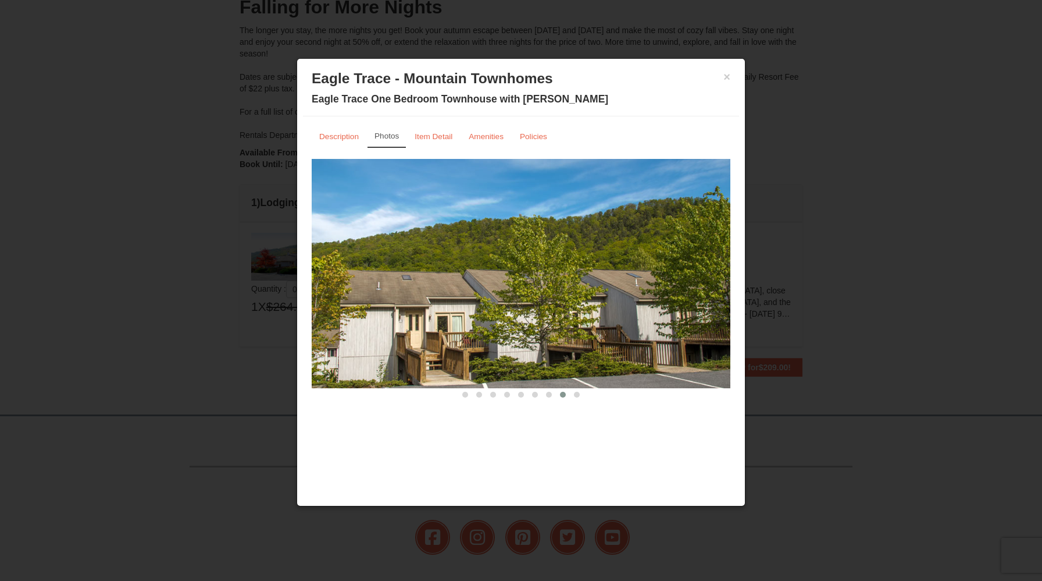
click at [568, 394] on button at bounding box center [563, 395] width 14 height 12
click at [575, 394] on span at bounding box center [577, 394] width 6 height 6
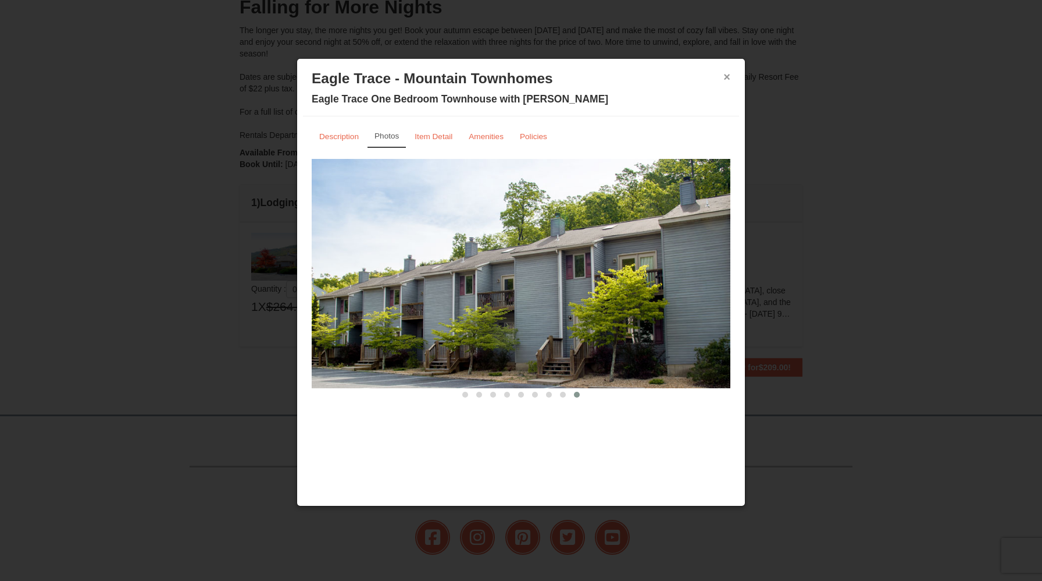
click at [728, 76] on button "×" at bounding box center [727, 77] width 7 height 12
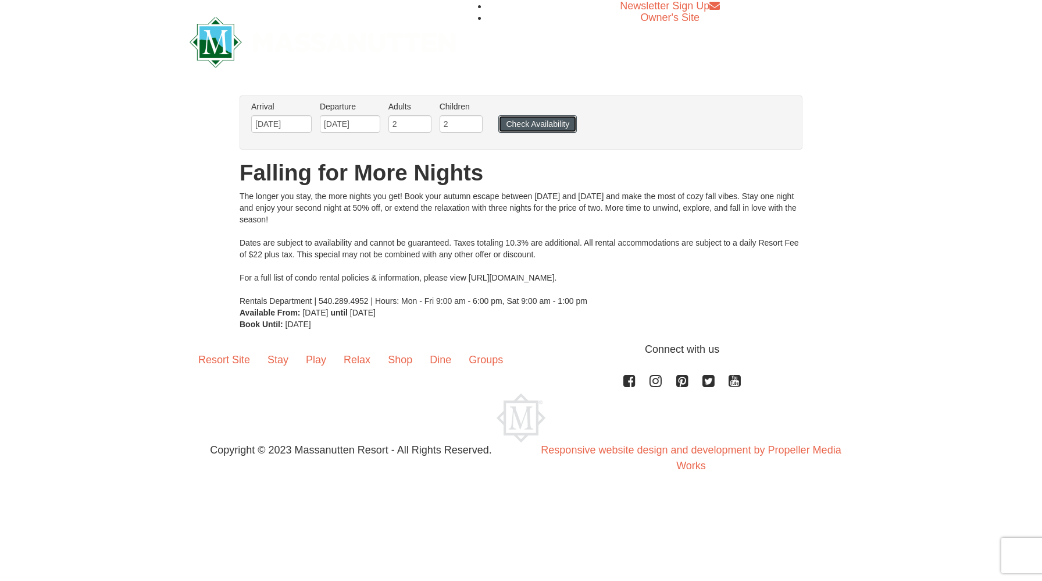
click at [553, 125] on button "Check Availability" at bounding box center [538, 123] width 79 height 17
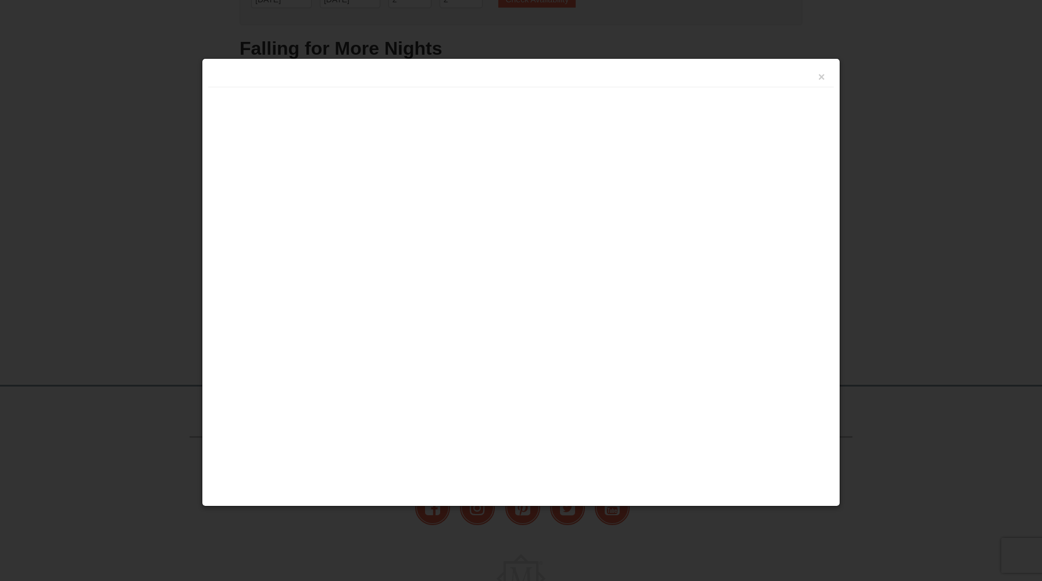
scroll to position [181, 0]
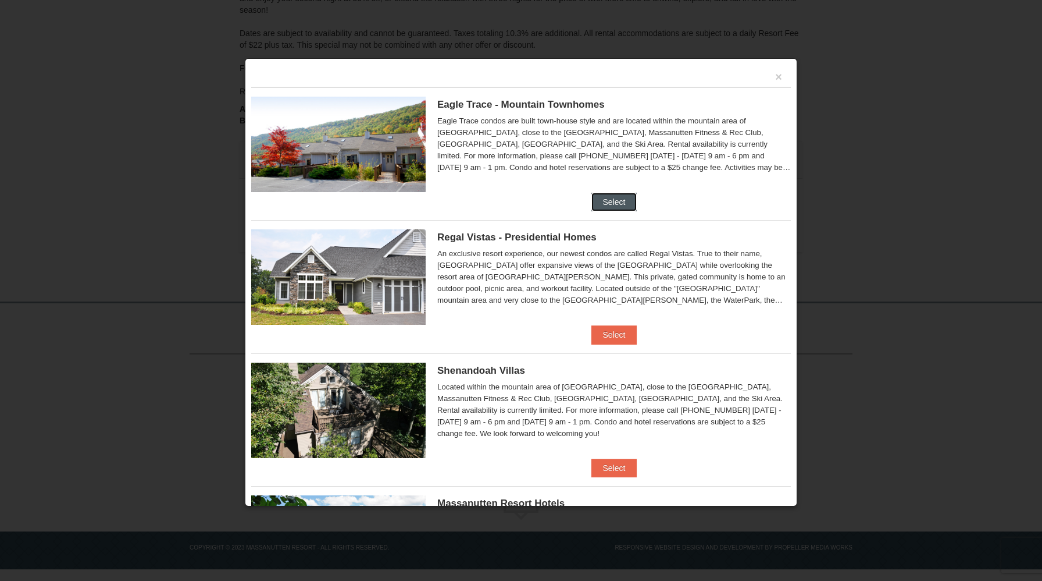
click at [611, 208] on button "Select" at bounding box center [615, 202] width 46 height 19
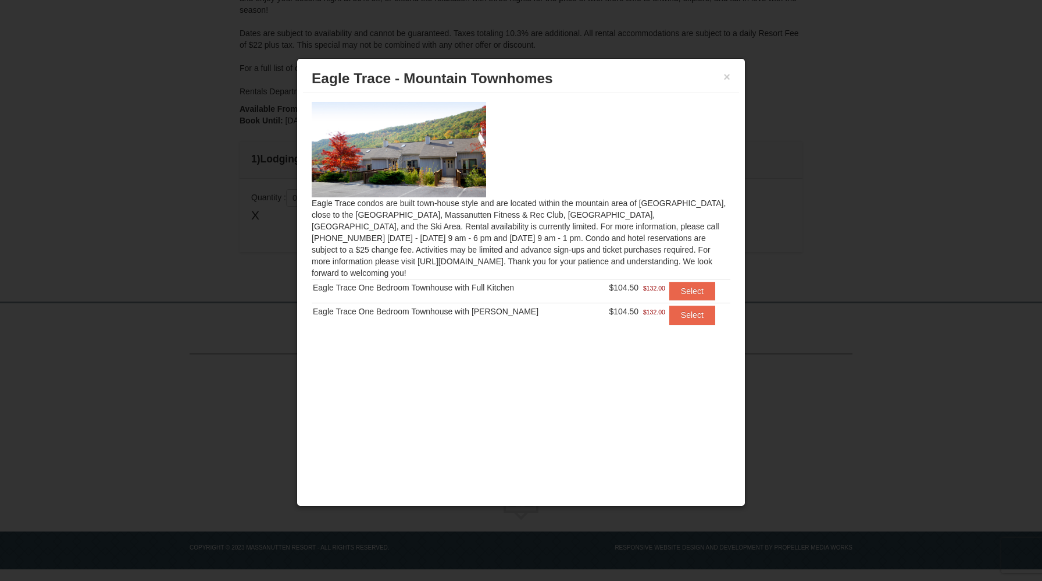
click at [254, 162] on div at bounding box center [521, 290] width 1042 height 581
click at [727, 76] on button "×" at bounding box center [727, 77] width 7 height 12
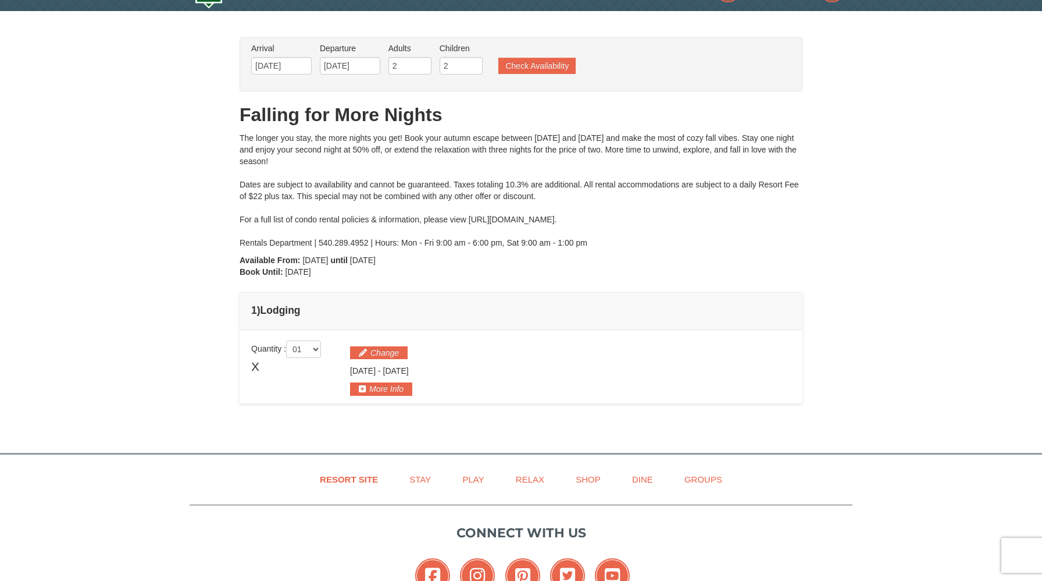
scroll to position [0, 0]
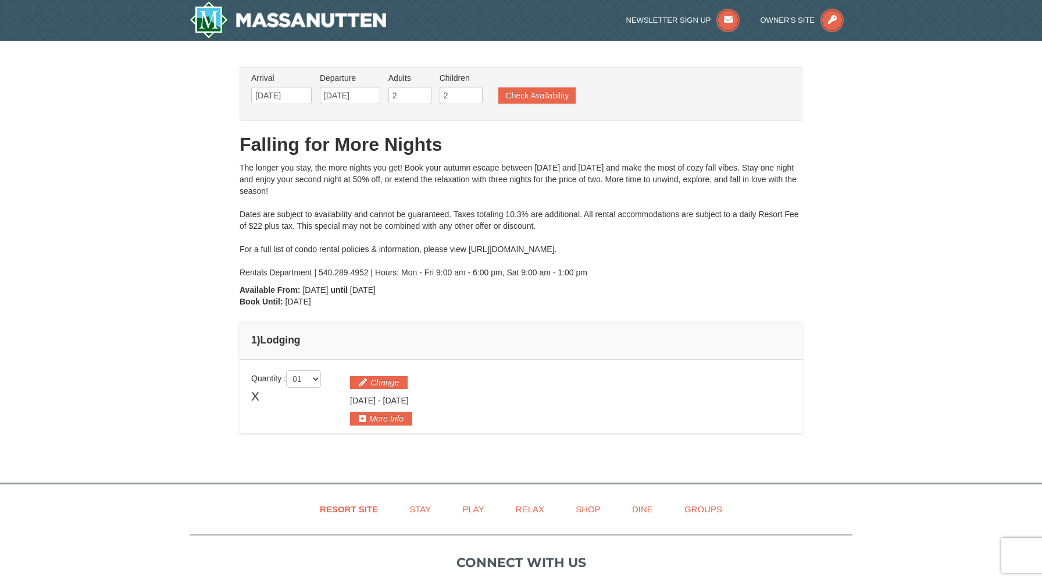
click at [259, 395] on span "X" at bounding box center [255, 395] width 8 height 17
click at [546, 98] on button "Check Availability" at bounding box center [537, 95] width 77 height 16
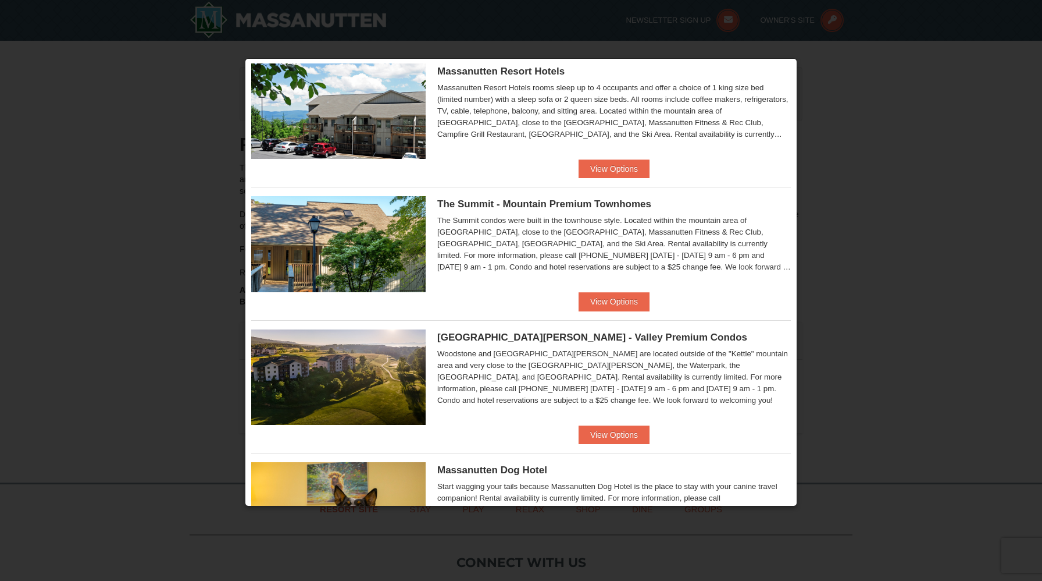
scroll to position [437, 0]
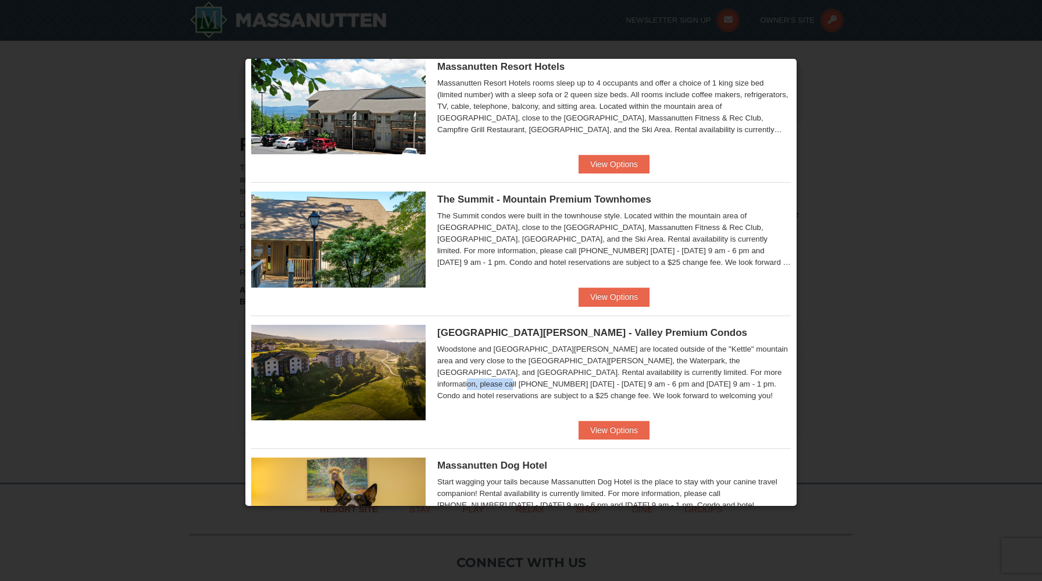
drag, startPoint x: 614, startPoint y: 368, endPoint x: 655, endPoint y: 368, distance: 40.7
click at [655, 368] on div "Woodstone and Woodstone Casa de Campo are located outside of the "Kettle" mount…" at bounding box center [614, 372] width 354 height 58
drag, startPoint x: 652, startPoint y: 362, endPoint x: 601, endPoint y: 360, distance: 50.7
click at [601, 360] on div "Woodstone and Woodstone Casa de Campo are located outside of the "Kettle" mount…" at bounding box center [614, 372] width 354 height 58
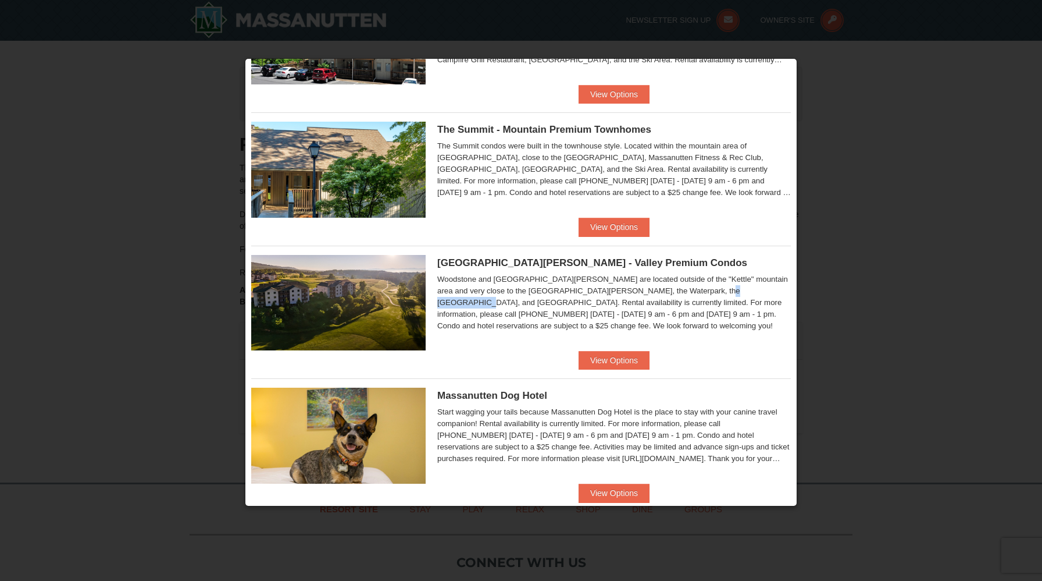
scroll to position [509, 0]
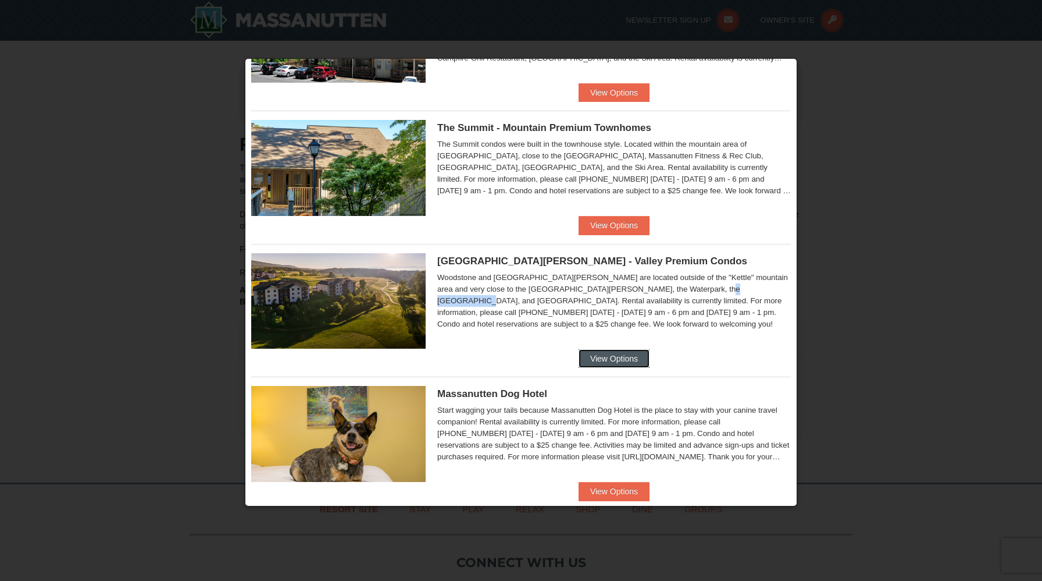
click at [604, 358] on button "View Options" at bounding box center [614, 358] width 71 height 19
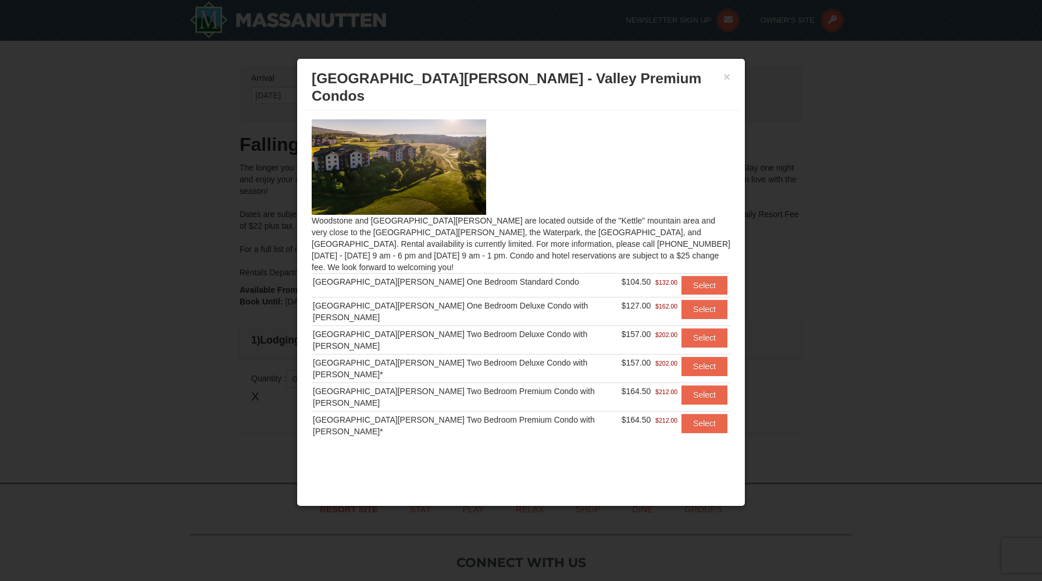
drag, startPoint x: 608, startPoint y: 275, endPoint x: 643, endPoint y: 275, distance: 34.9
click at [643, 297] on td "$127.00 $162.00" at bounding box center [650, 311] width 58 height 29
drag, startPoint x: 613, startPoint y: 250, endPoint x: 651, endPoint y: 251, distance: 37.9
click at [651, 273] on td "$104.50 $132.00" at bounding box center [650, 285] width 58 height 24
click at [593, 300] on div "[GEOGRAPHIC_DATA][PERSON_NAME] One Bedroom Deluxe Condo with [PERSON_NAME]" at bounding box center [466, 311] width 307 height 23
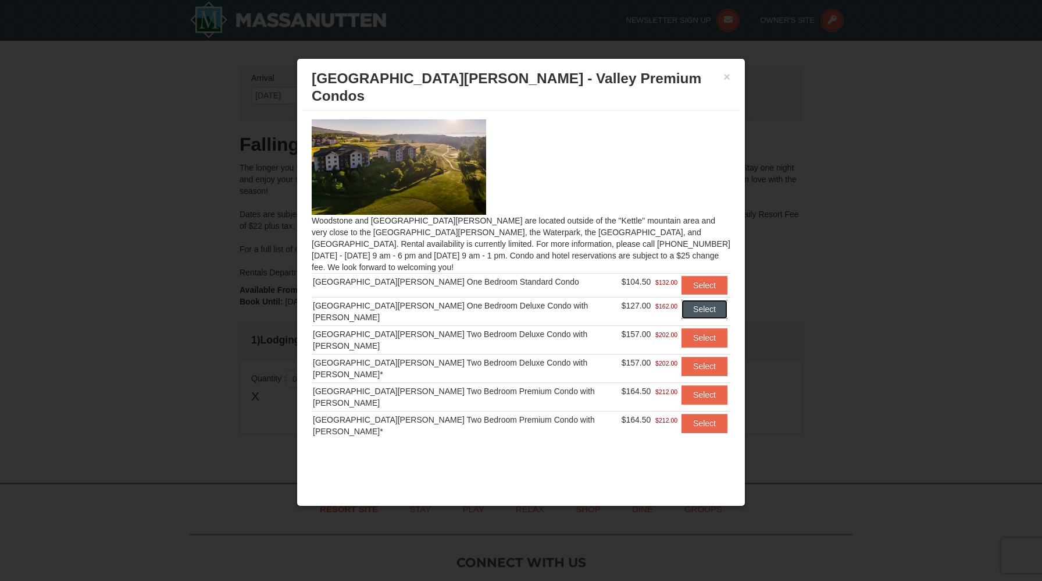
click at [701, 300] on button "Select" at bounding box center [705, 309] width 46 height 19
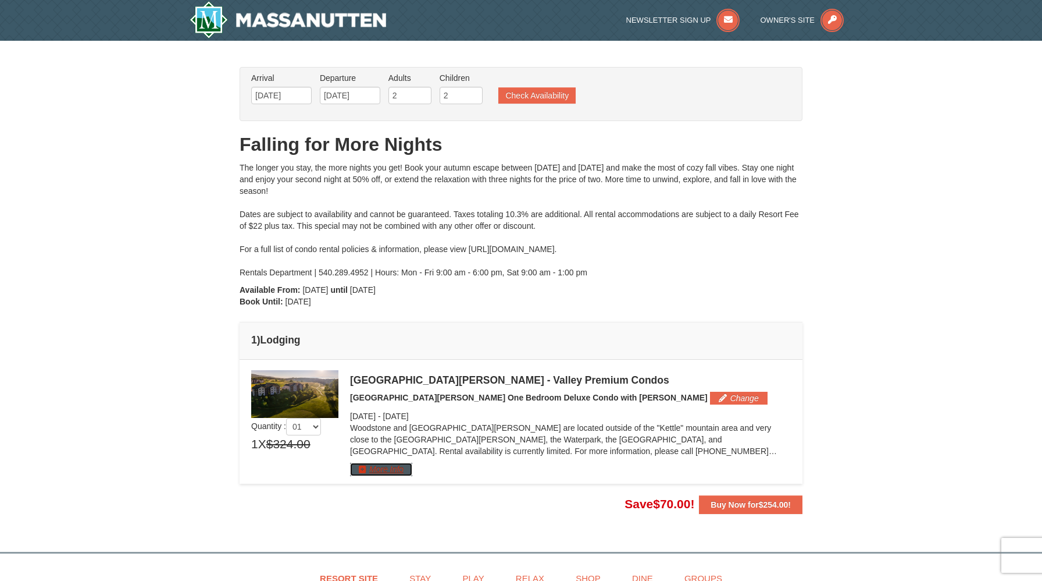
click at [379, 471] on button "More Info" at bounding box center [381, 468] width 62 height 13
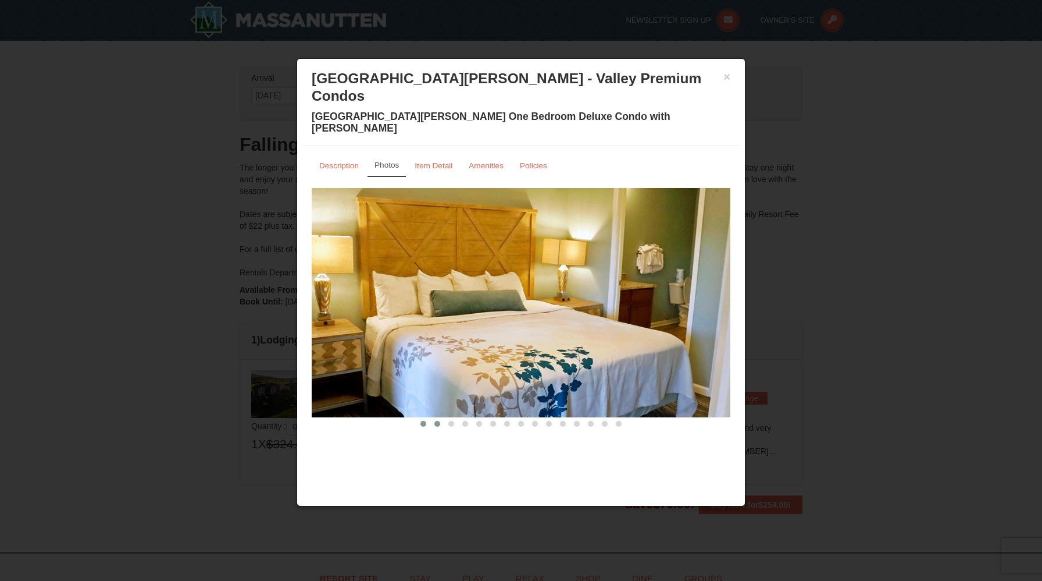
click at [437, 421] on span at bounding box center [438, 424] width 6 height 6
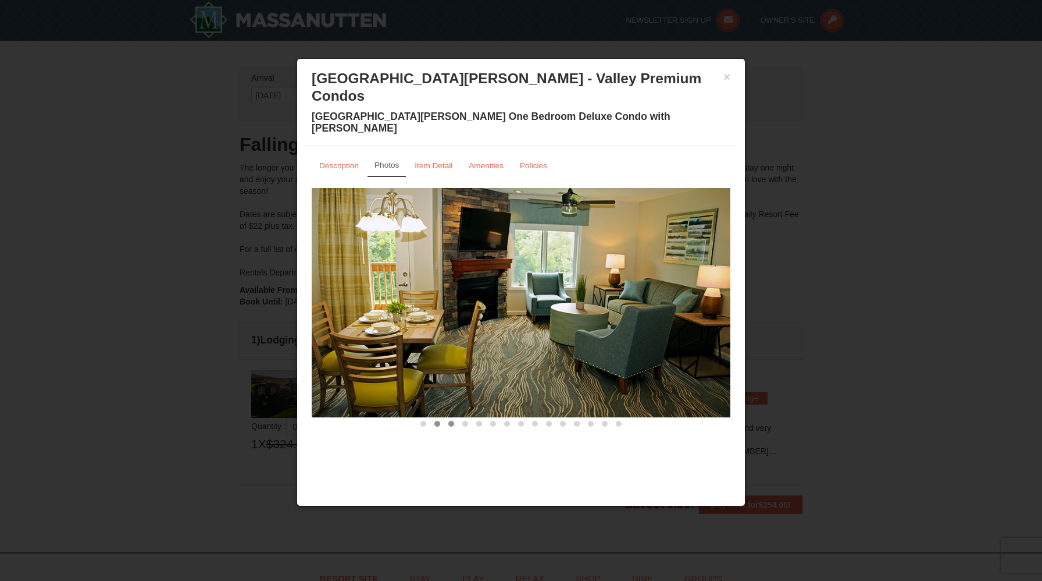
click at [453, 421] on span at bounding box center [452, 424] width 6 height 6
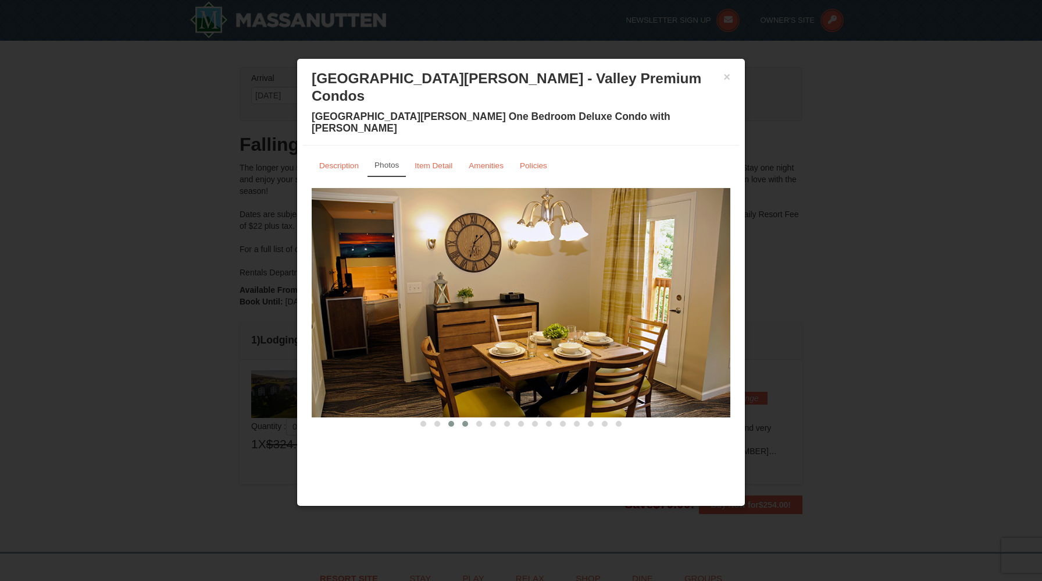
click at [462, 421] on span at bounding box center [465, 424] width 6 height 6
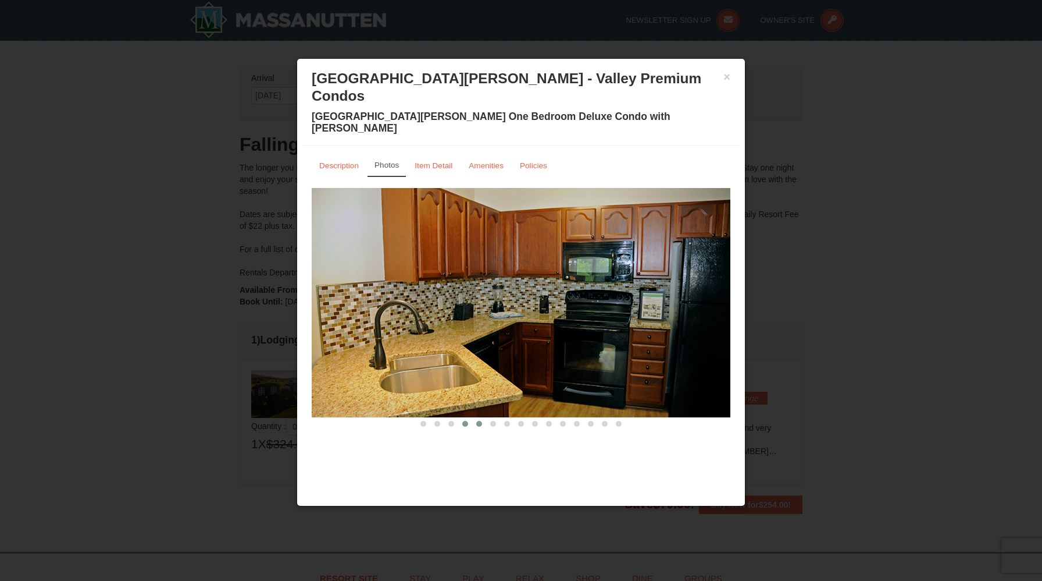
click at [480, 421] on span at bounding box center [479, 424] width 6 height 6
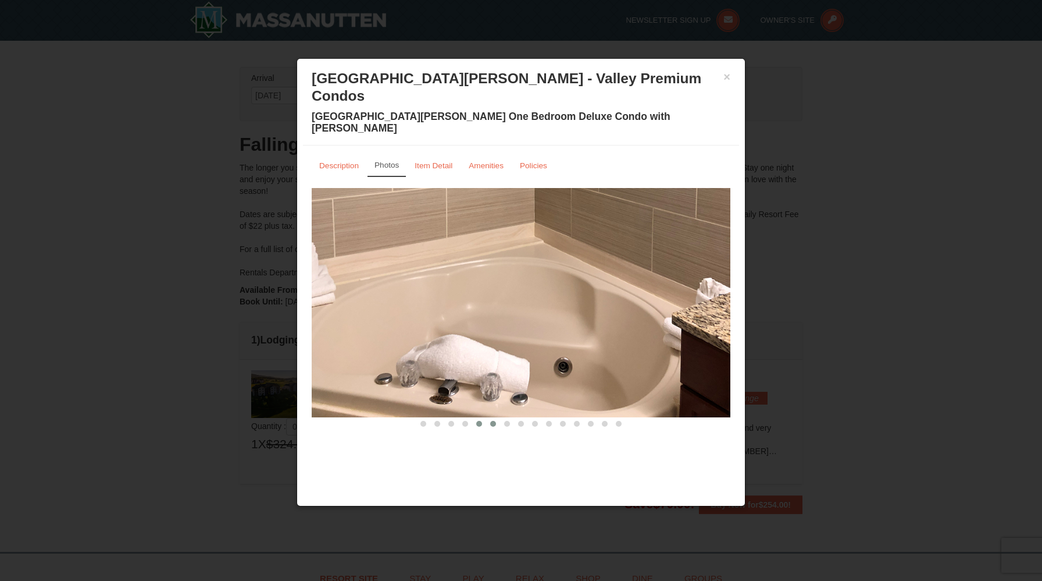
click at [491, 421] on span at bounding box center [493, 424] width 6 height 6
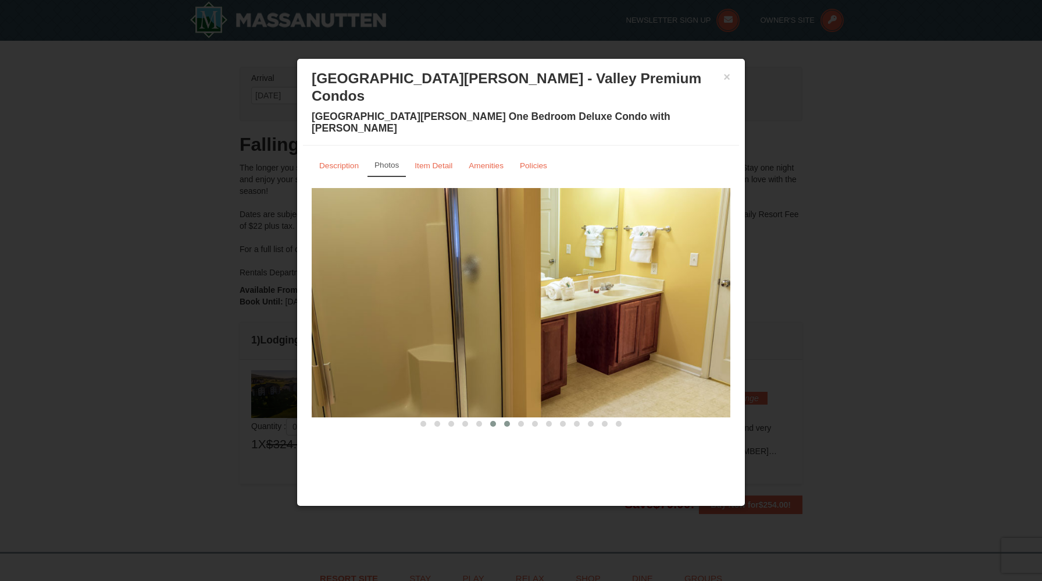
click at [506, 418] on button at bounding box center [507, 424] width 14 height 12
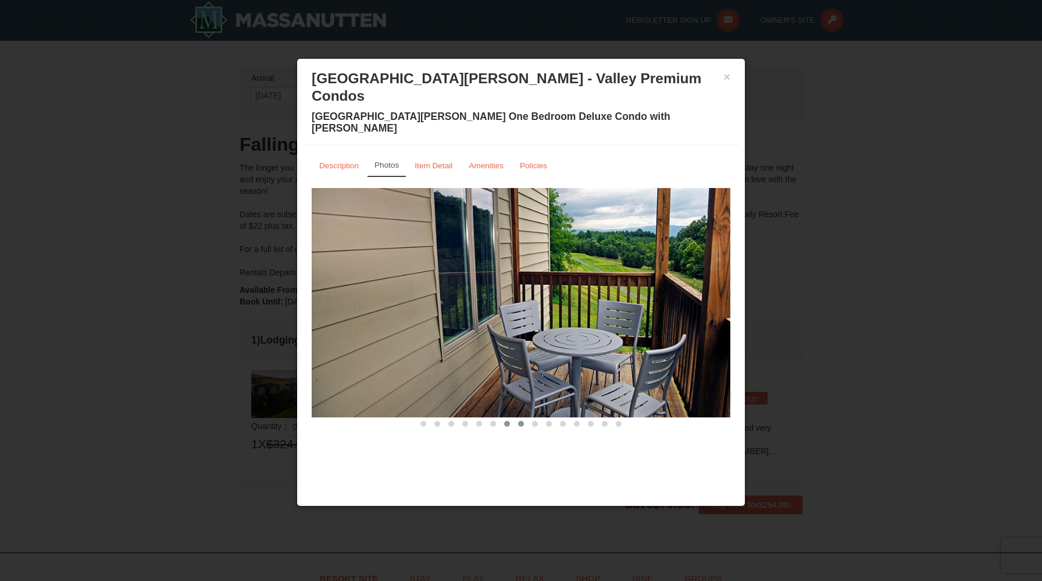
click at [520, 418] on button at bounding box center [521, 424] width 14 height 12
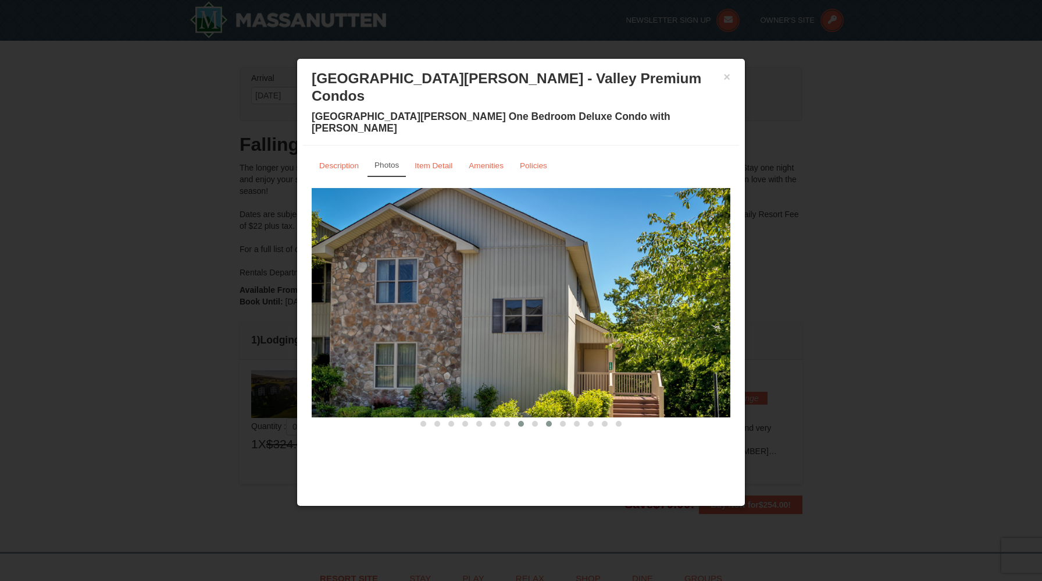
click at [543, 418] on button at bounding box center [549, 424] width 14 height 12
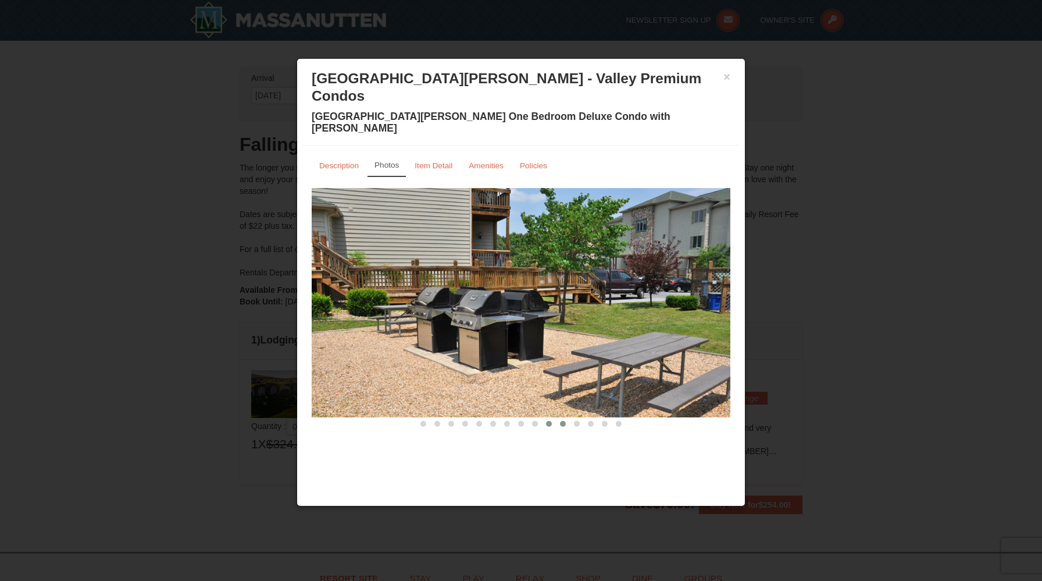
click at [565, 418] on button at bounding box center [563, 424] width 14 height 12
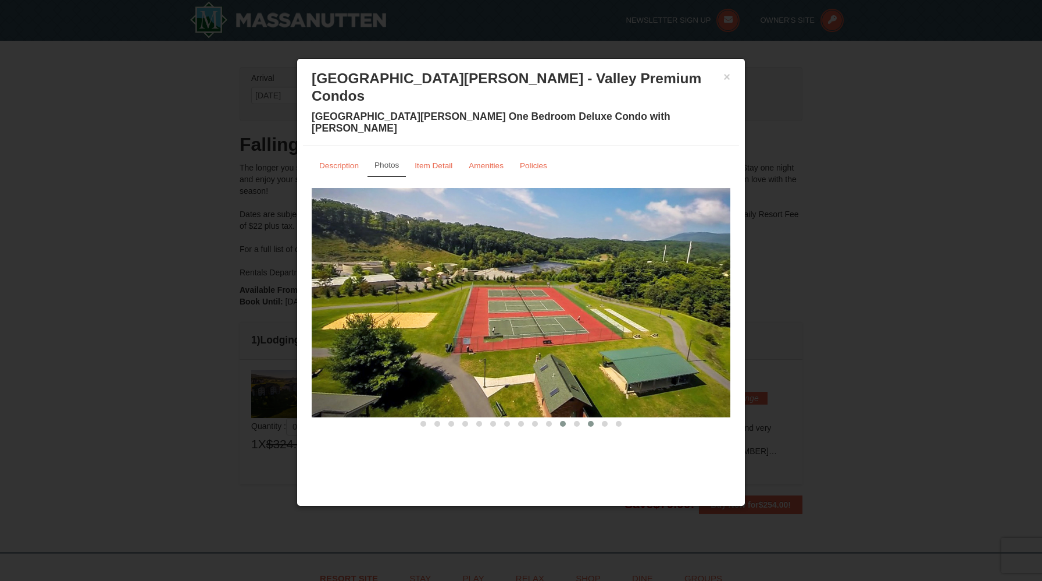
click at [586, 418] on button at bounding box center [591, 424] width 14 height 12
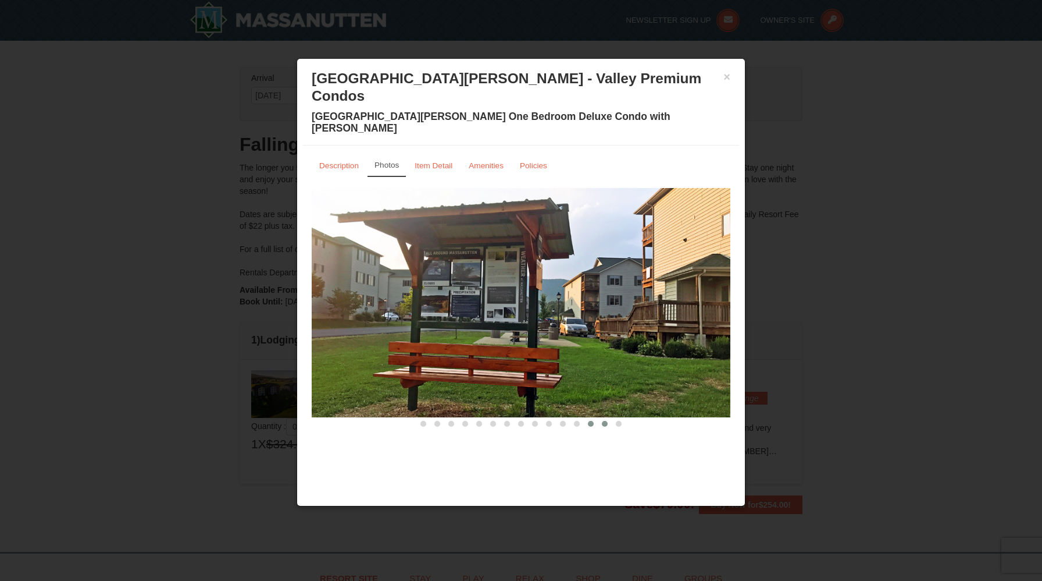
click at [599, 418] on button at bounding box center [605, 424] width 14 height 12
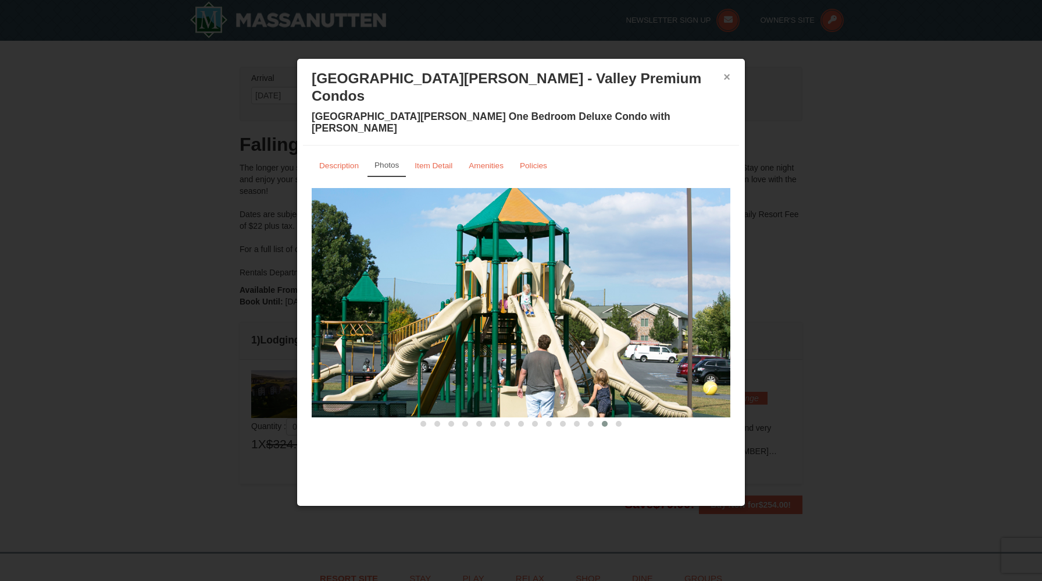
click at [728, 80] on button "×" at bounding box center [727, 77] width 7 height 12
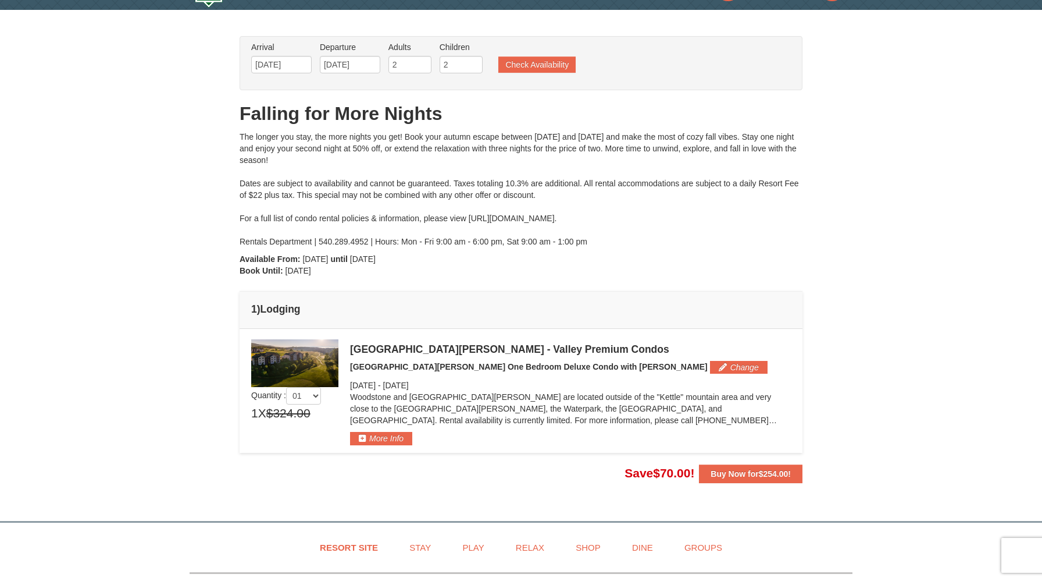
scroll to position [33, 0]
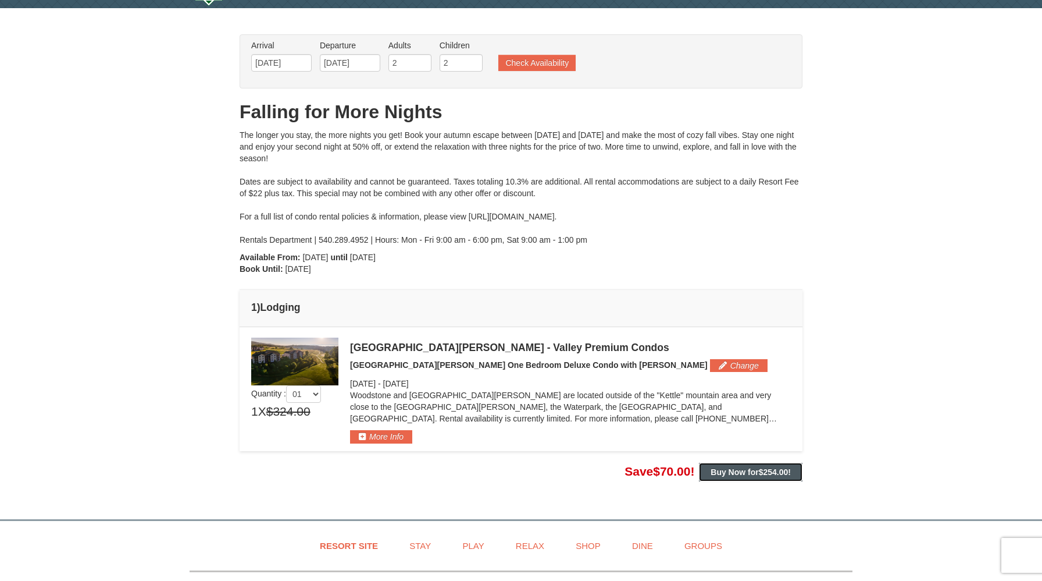
click at [732, 475] on strong "Buy Now for $254.00 !" at bounding box center [751, 471] width 80 height 9
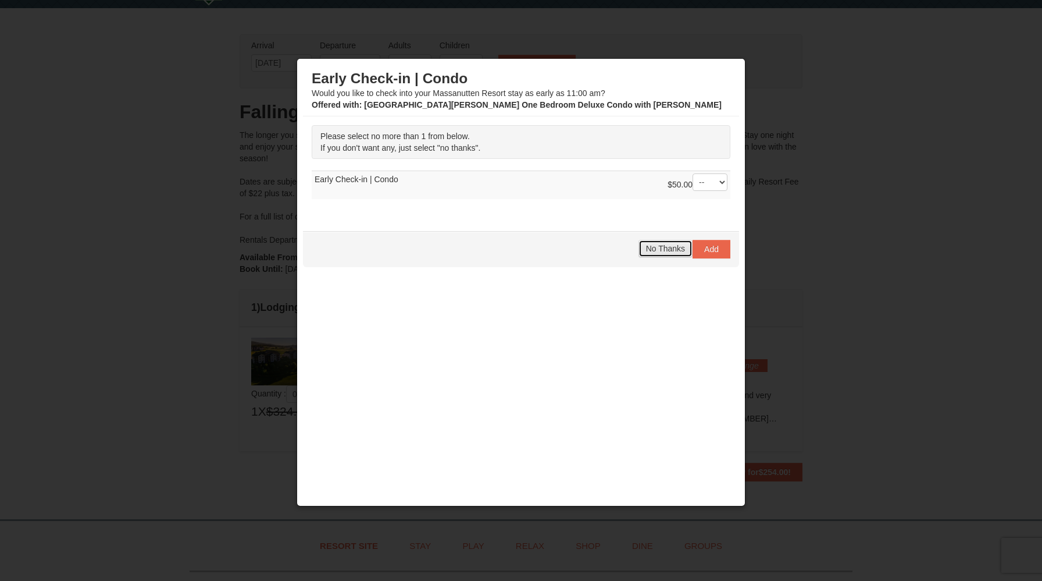
click at [660, 243] on button "No Thanks" at bounding box center [666, 248] width 54 height 17
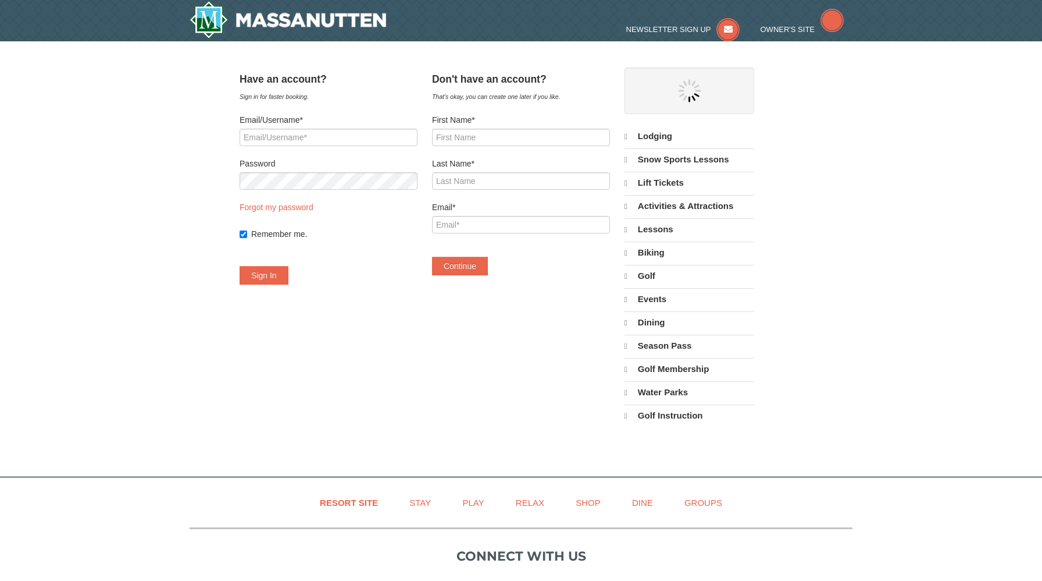
select select "10"
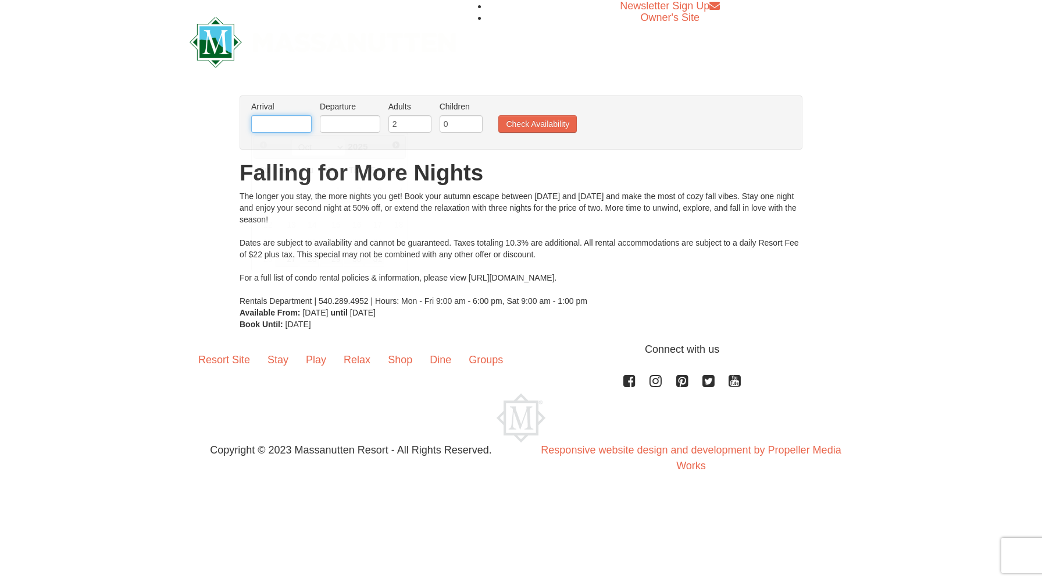
click at [265, 128] on input "text" at bounding box center [281, 123] width 60 height 17
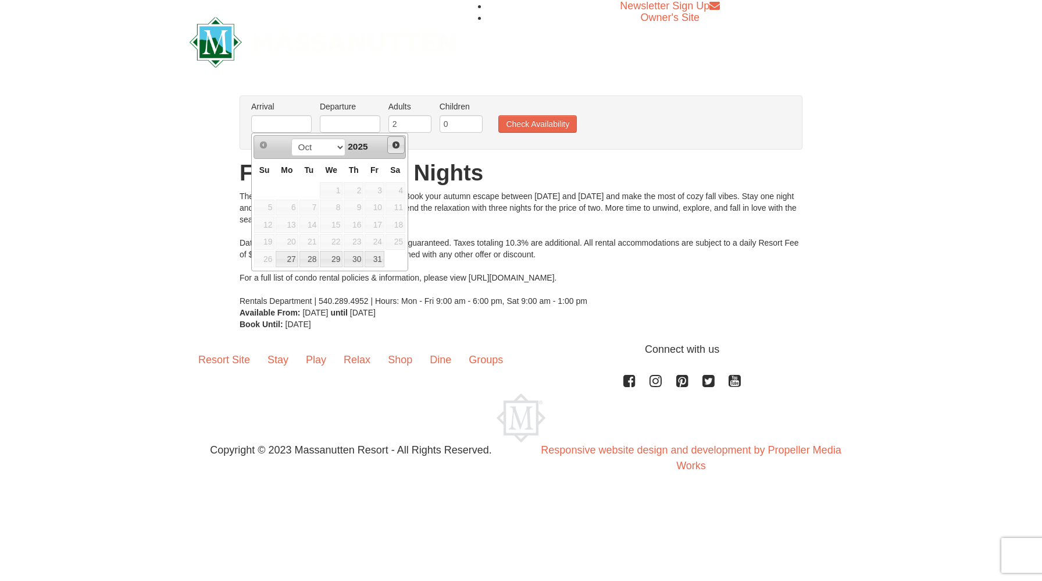
click at [394, 144] on span "Next" at bounding box center [395, 144] width 9 height 9
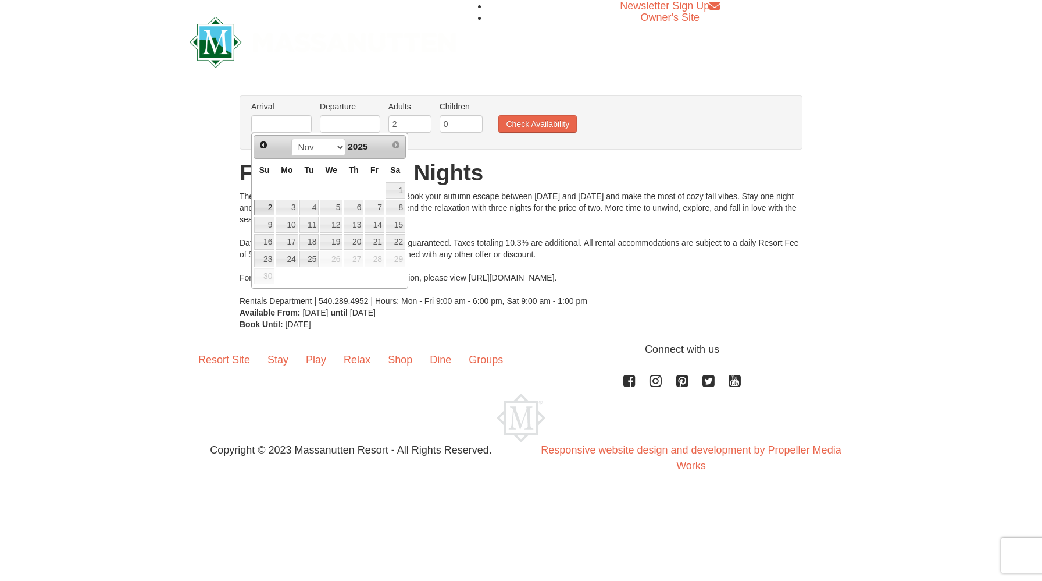
click at [264, 211] on link "2" at bounding box center [264, 208] width 20 height 16
type input "[DATE]"
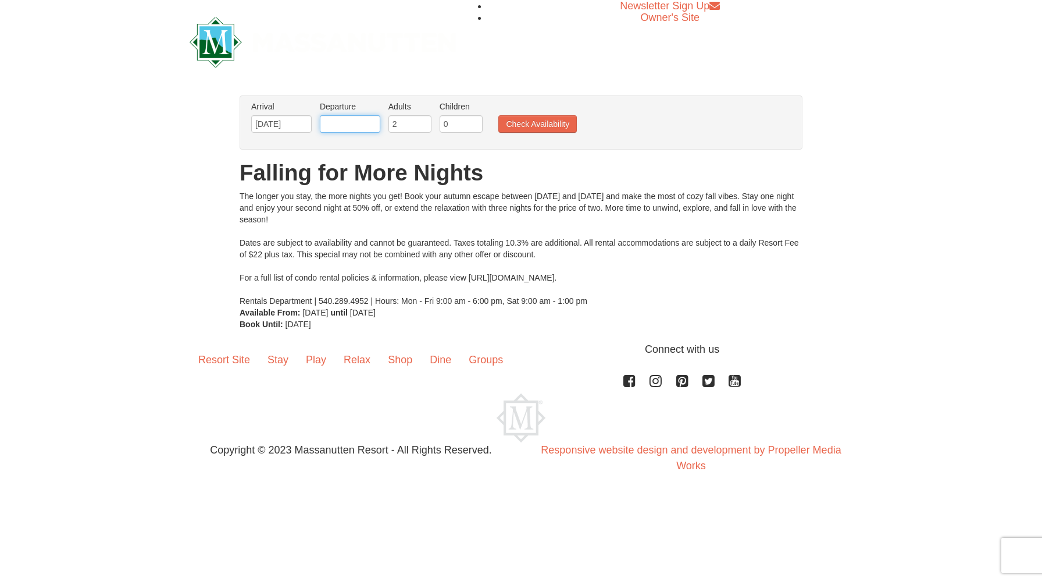
click at [337, 126] on input "text" at bounding box center [350, 123] width 60 height 17
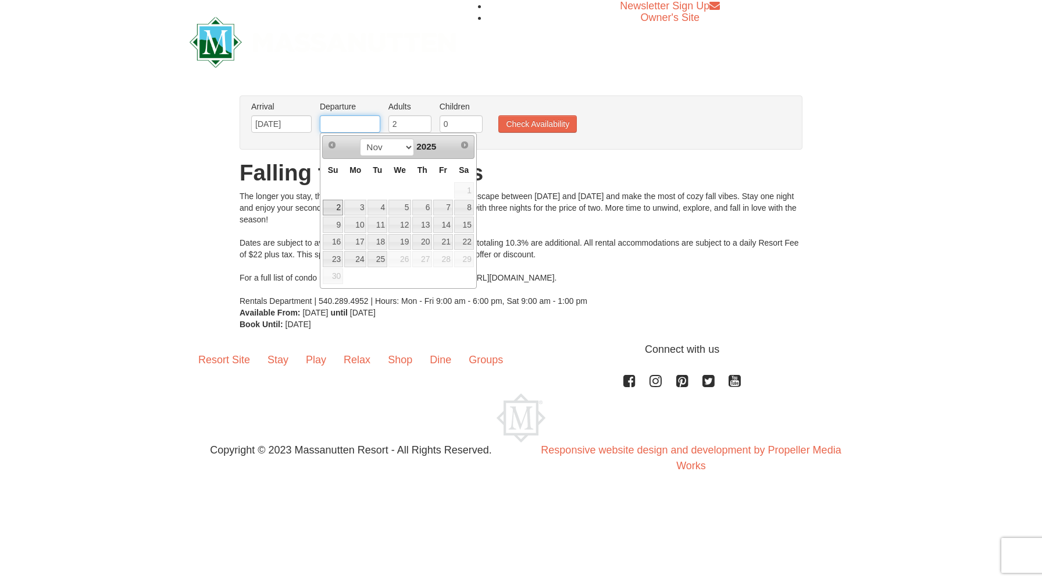
type input "[DATE]"
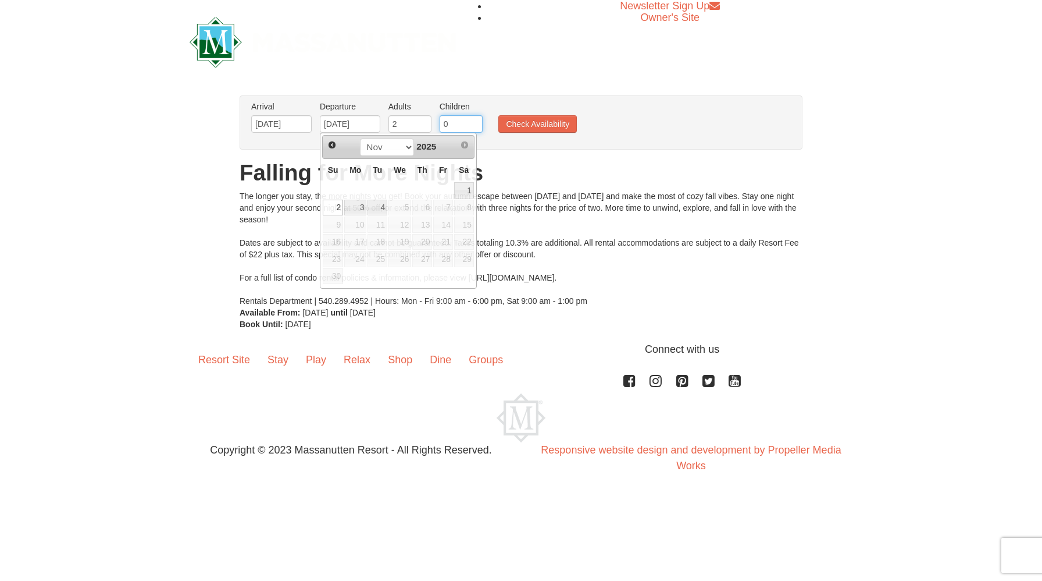
click at [452, 121] on input "0" at bounding box center [461, 123] width 43 height 17
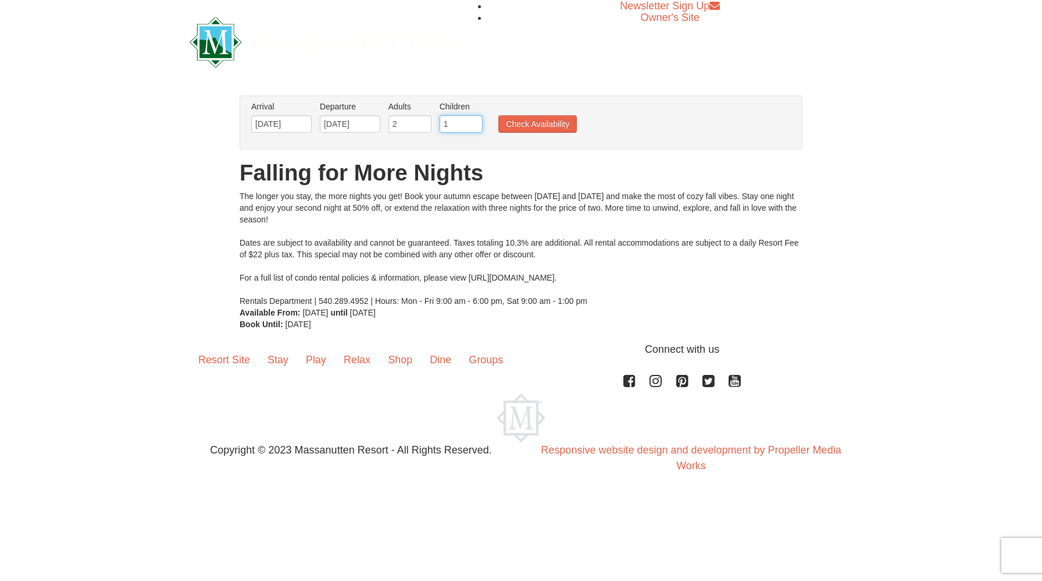
click at [474, 120] on input "1" at bounding box center [461, 123] width 43 height 17
type input "2"
click at [474, 120] on input "2" at bounding box center [461, 123] width 43 height 17
click at [549, 124] on button "Check Availability" at bounding box center [538, 123] width 79 height 17
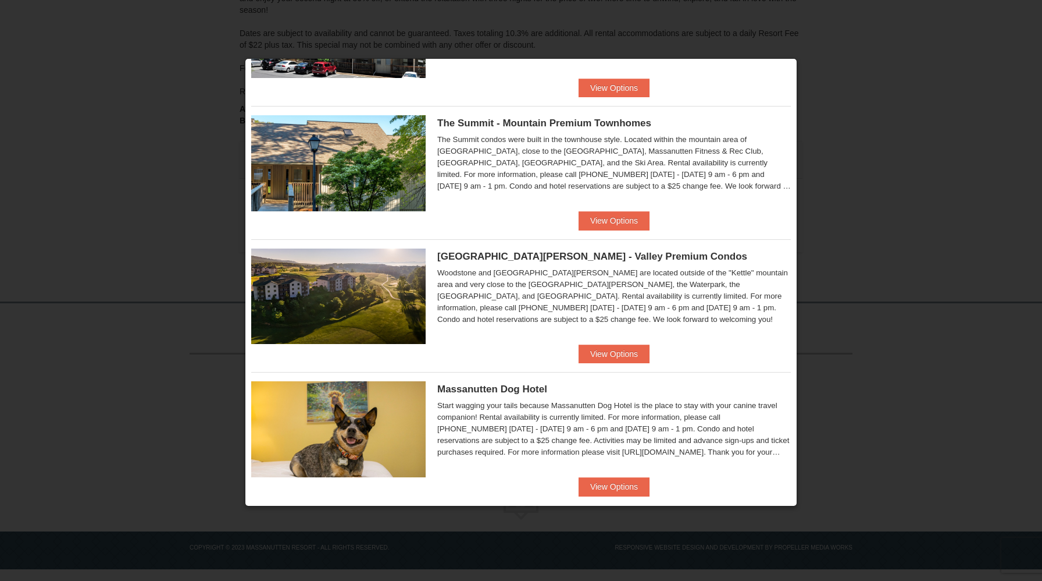
scroll to position [517, 0]
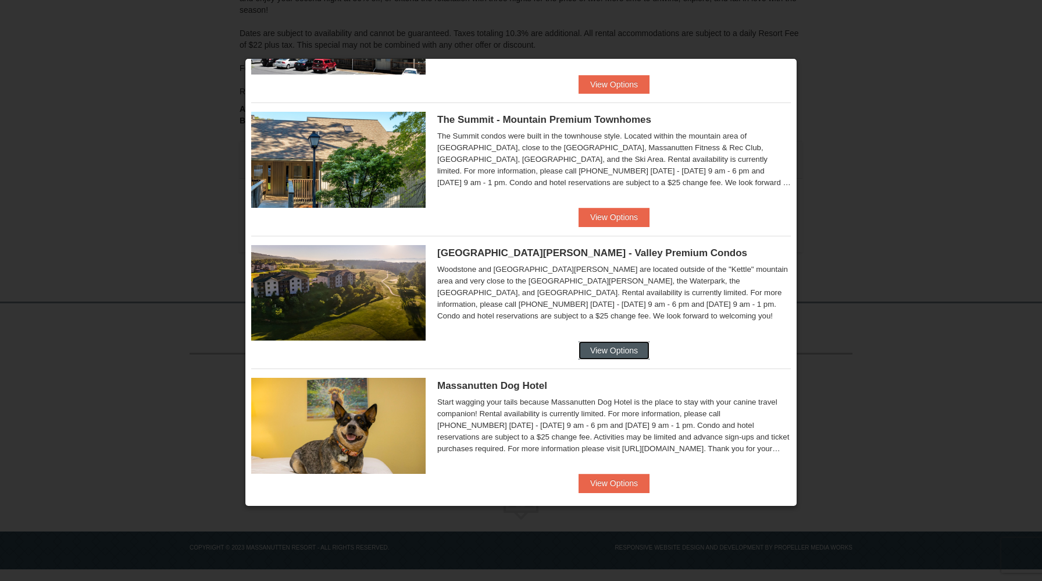
click at [604, 348] on button "View Options" at bounding box center [614, 350] width 71 height 19
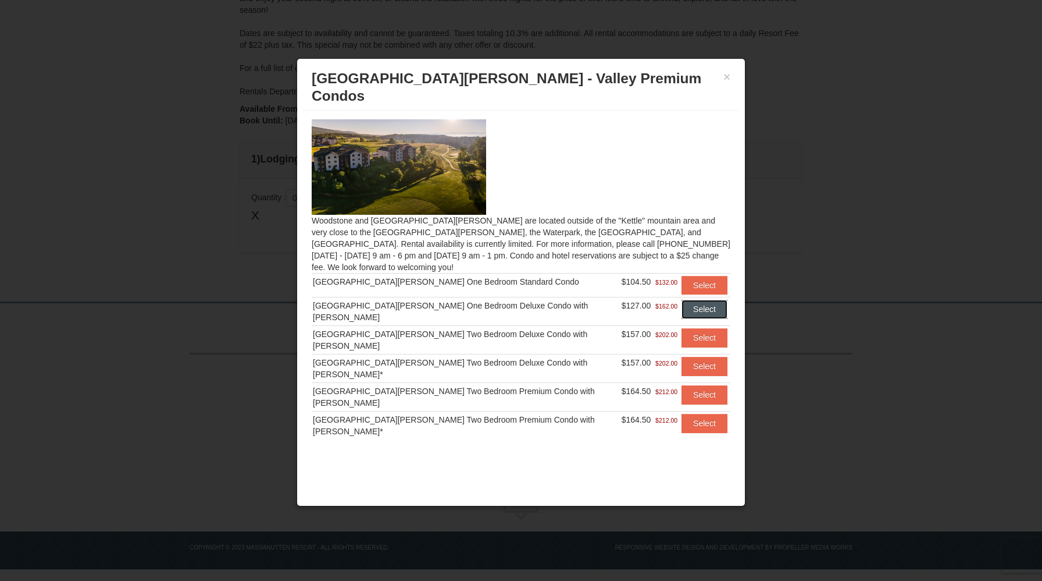
click at [693, 300] on button "Select" at bounding box center [705, 309] width 46 height 19
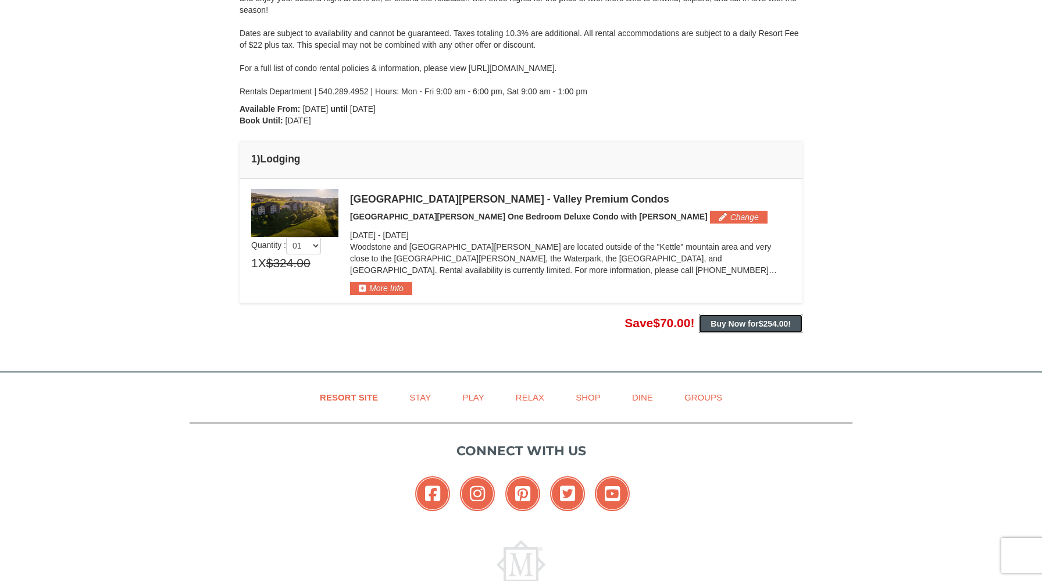
click at [721, 328] on strong "Buy Now for $254.00 !" at bounding box center [751, 323] width 80 height 9
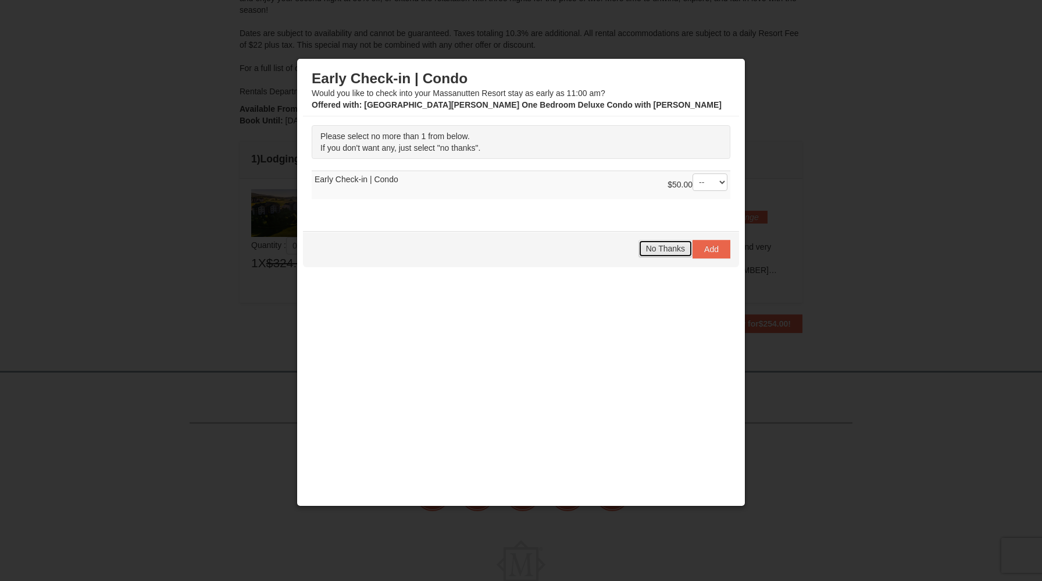
click at [658, 252] on span "No Thanks" at bounding box center [665, 248] width 39 height 9
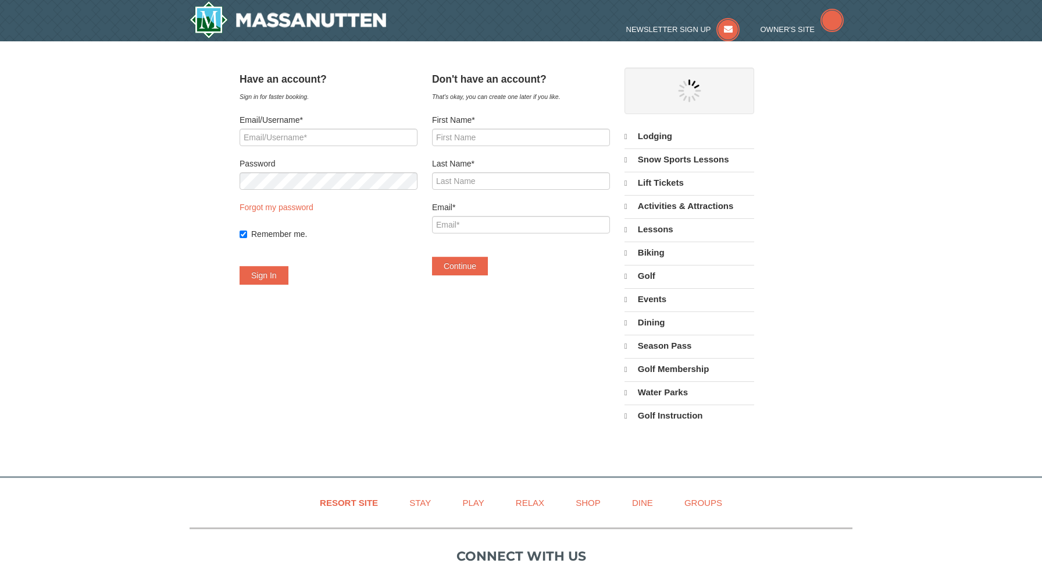
select select "10"
